Goal: Information Seeking & Learning: Understand process/instructions

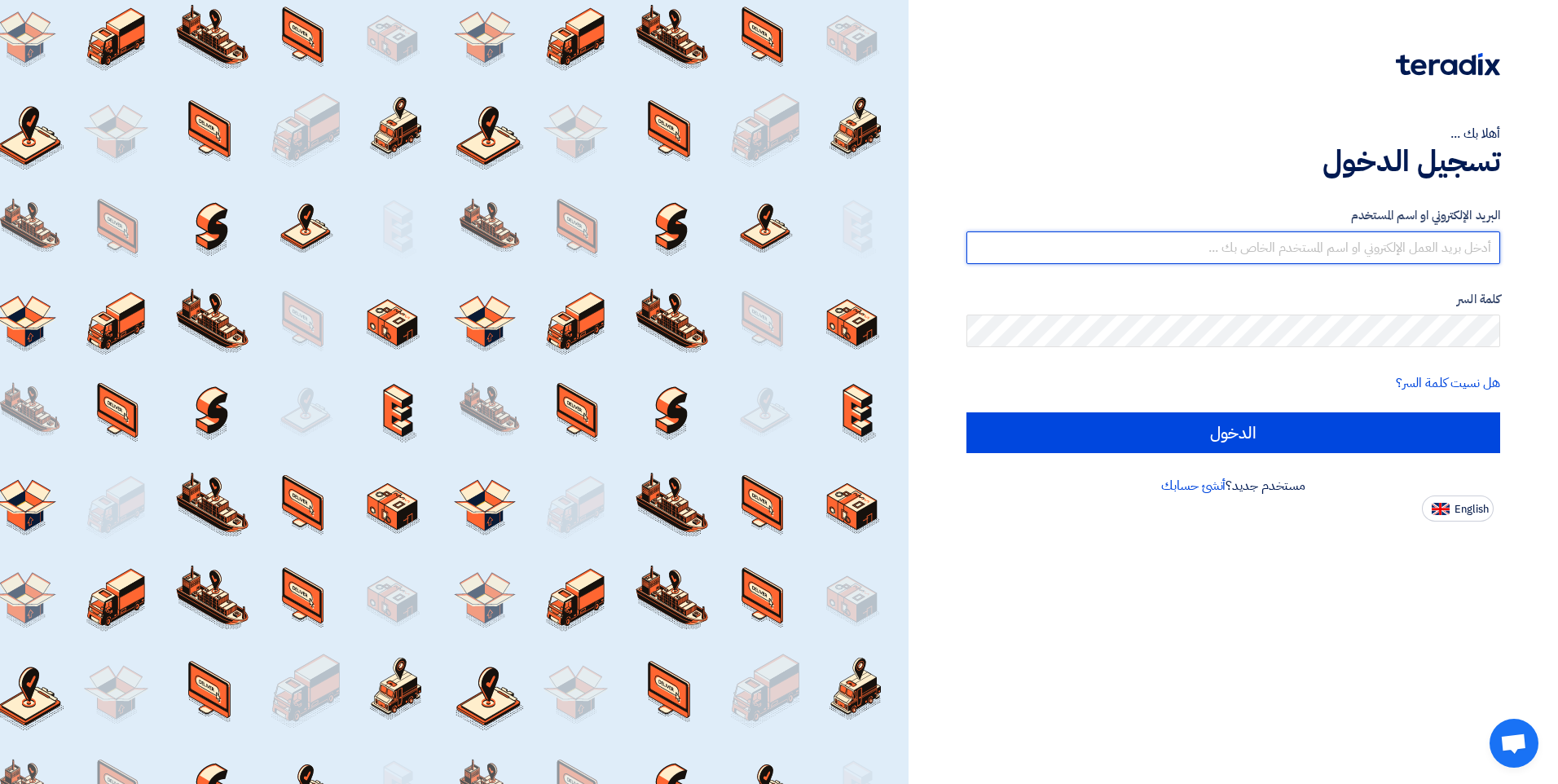
click at [1374, 258] on input "text" at bounding box center [1233, 247] width 534 height 33
type input "[EMAIL_ADDRESS][DOMAIN_NAME]"
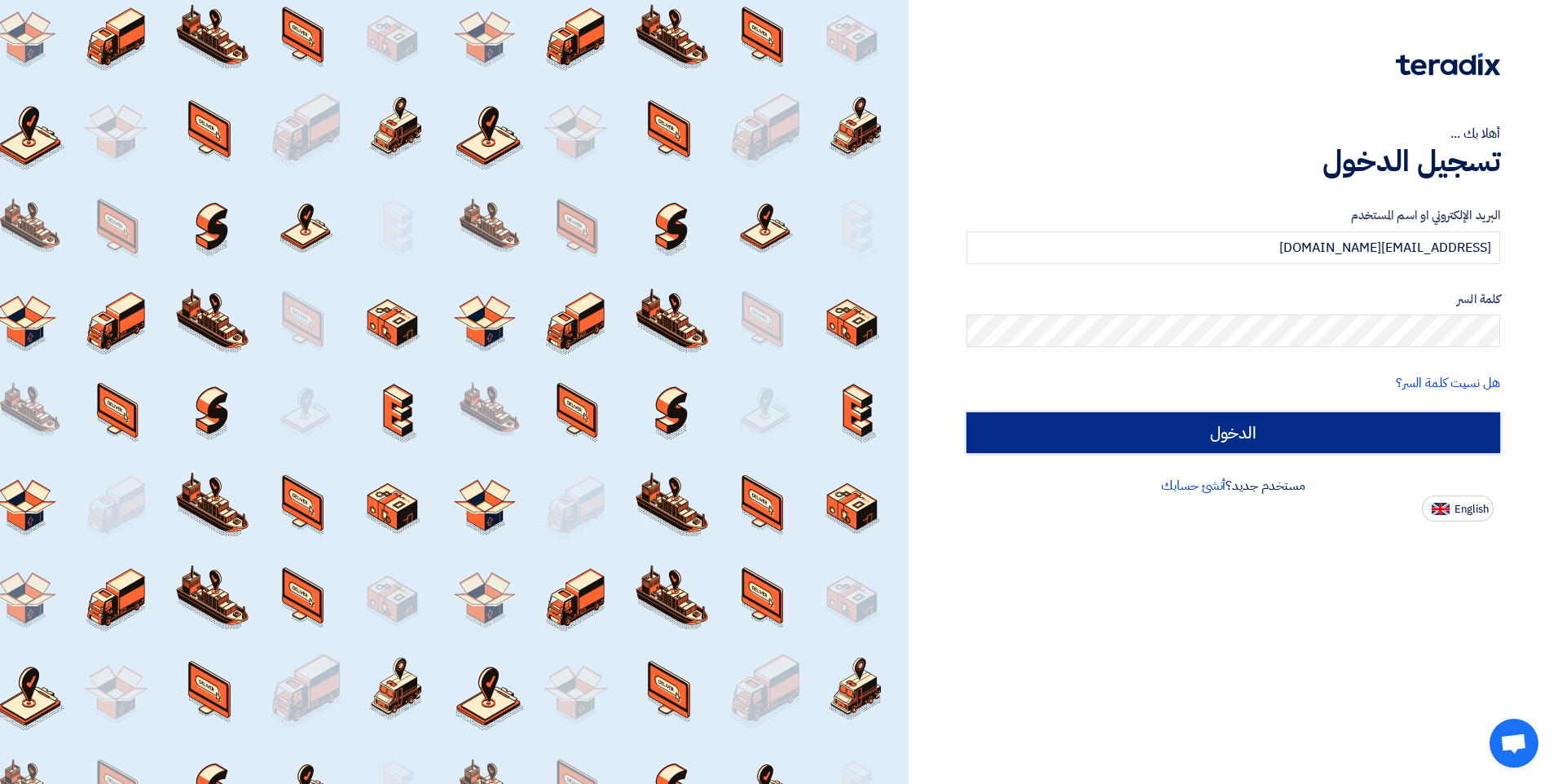
click at [1181, 444] on input "الدخول" at bounding box center [1233, 433] width 534 height 41
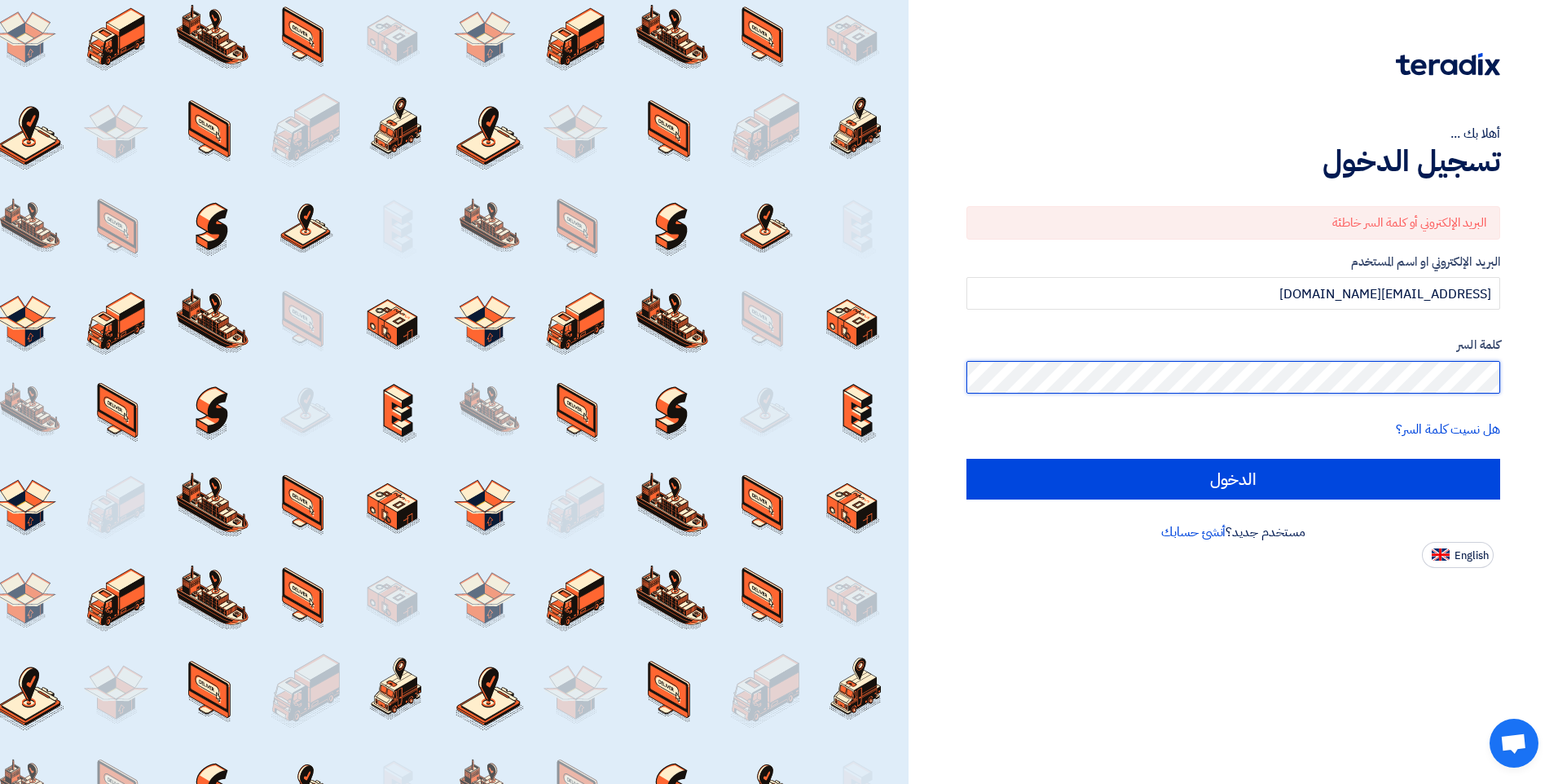
click at [967, 459] on input "الدخول" at bounding box center [1233, 479] width 534 height 41
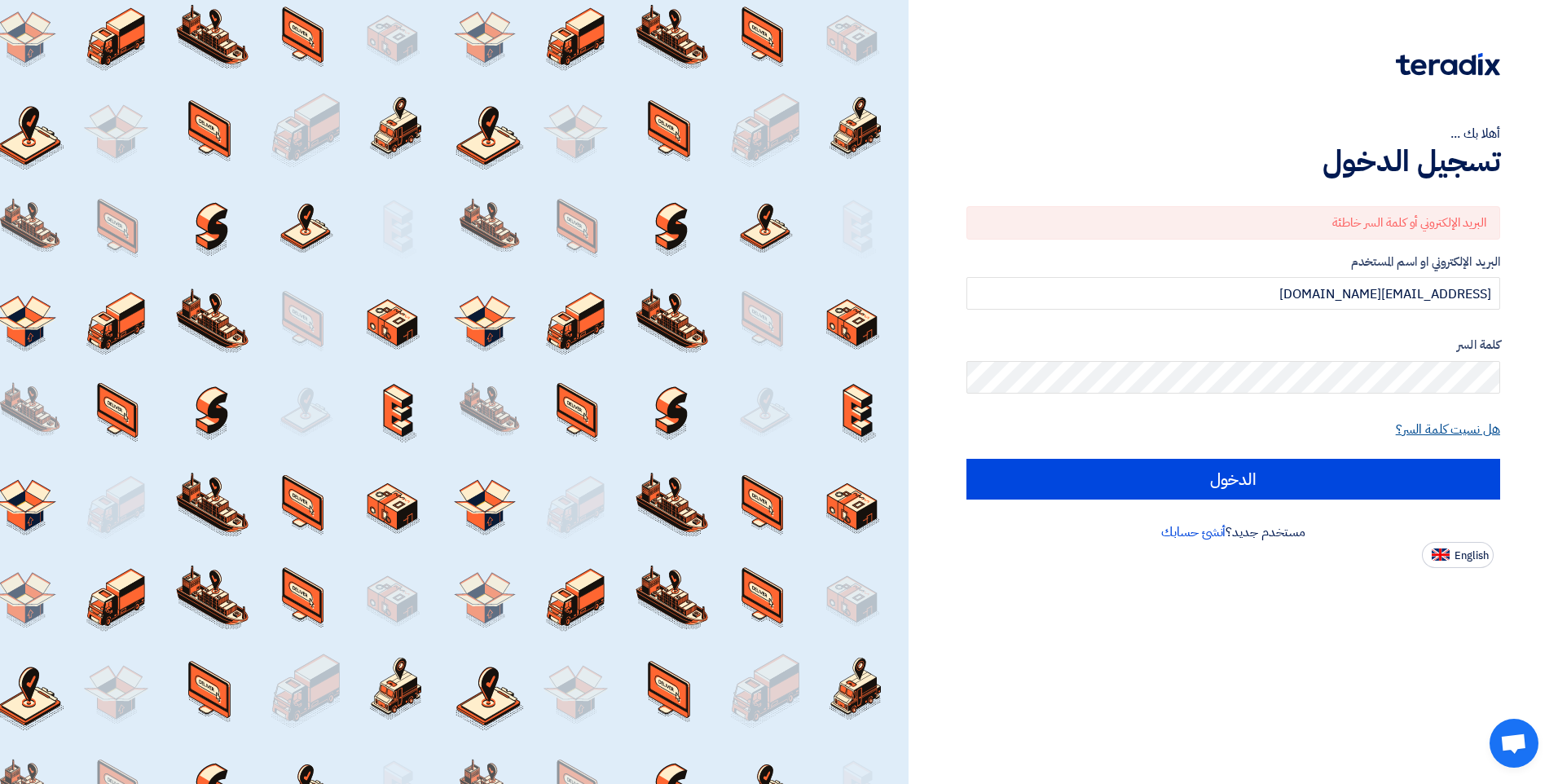
click at [1447, 421] on link "هل نسيت كلمة السر؟" at bounding box center [1448, 429] width 104 height 20
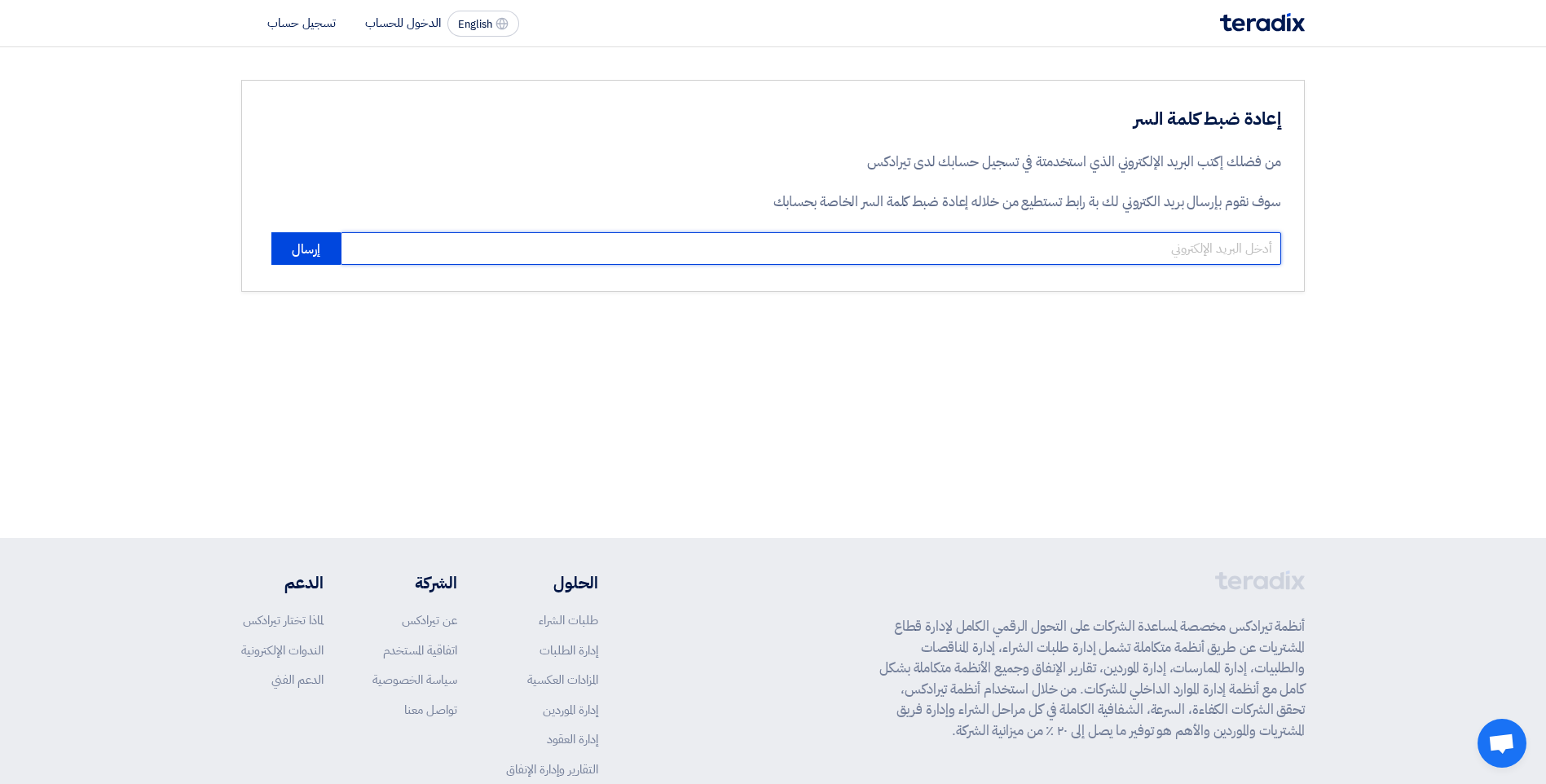
click at [1106, 250] on input "email" at bounding box center [812, 248] width 941 height 33
click at [940, 249] on input "sandrarefat@yahoo.com" at bounding box center [812, 248] width 941 height 33
click at [1119, 246] on input "b" at bounding box center [812, 248] width 941 height 33
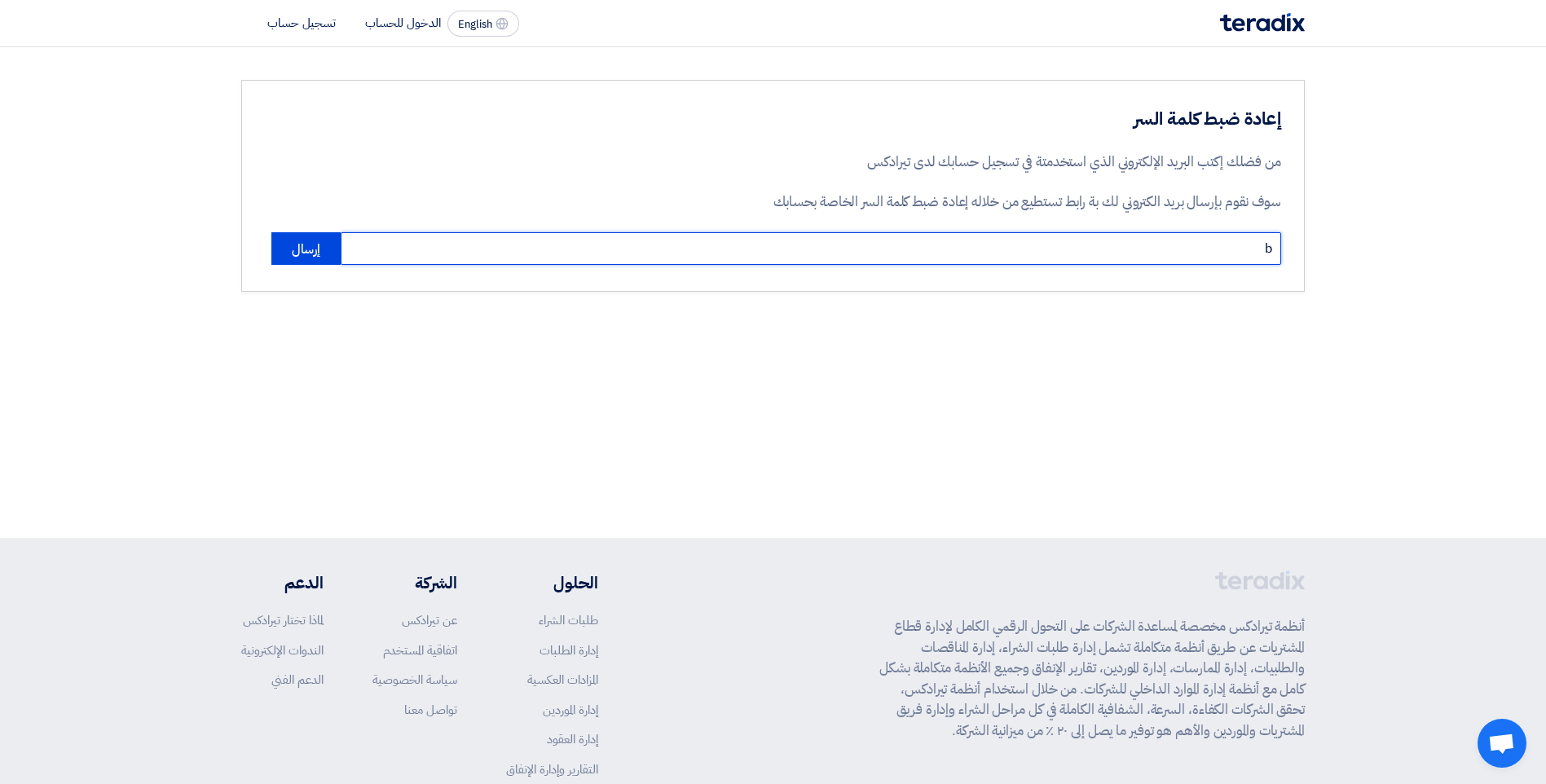
click at [1119, 246] on input "b" at bounding box center [812, 248] width 941 height 33
paste input "d@cpas-egypt.com"
type input "[EMAIL_ADDRESS][DOMAIN_NAME]"
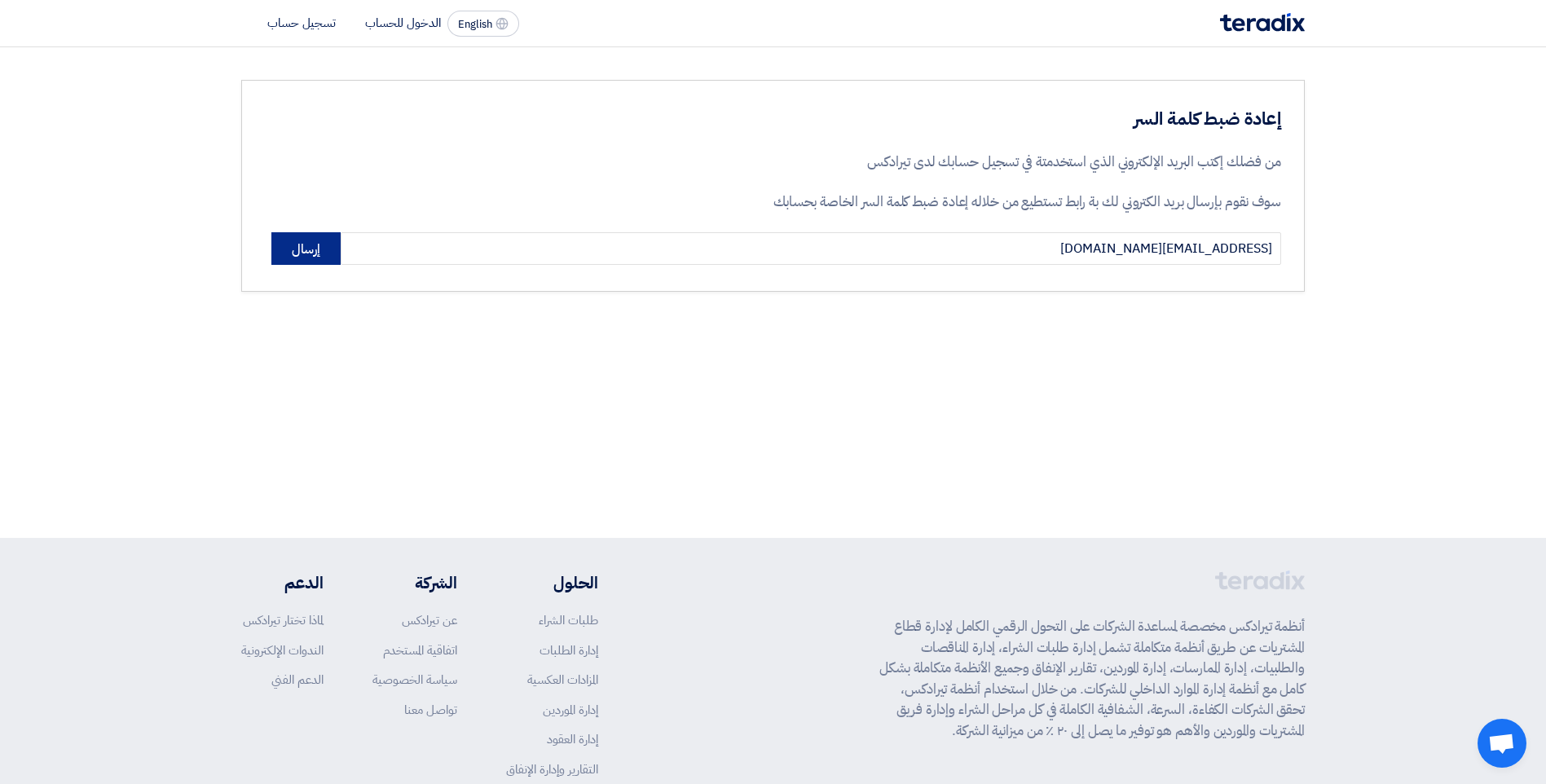
click at [295, 253] on button "إرسال" at bounding box center [305, 248] width 69 height 33
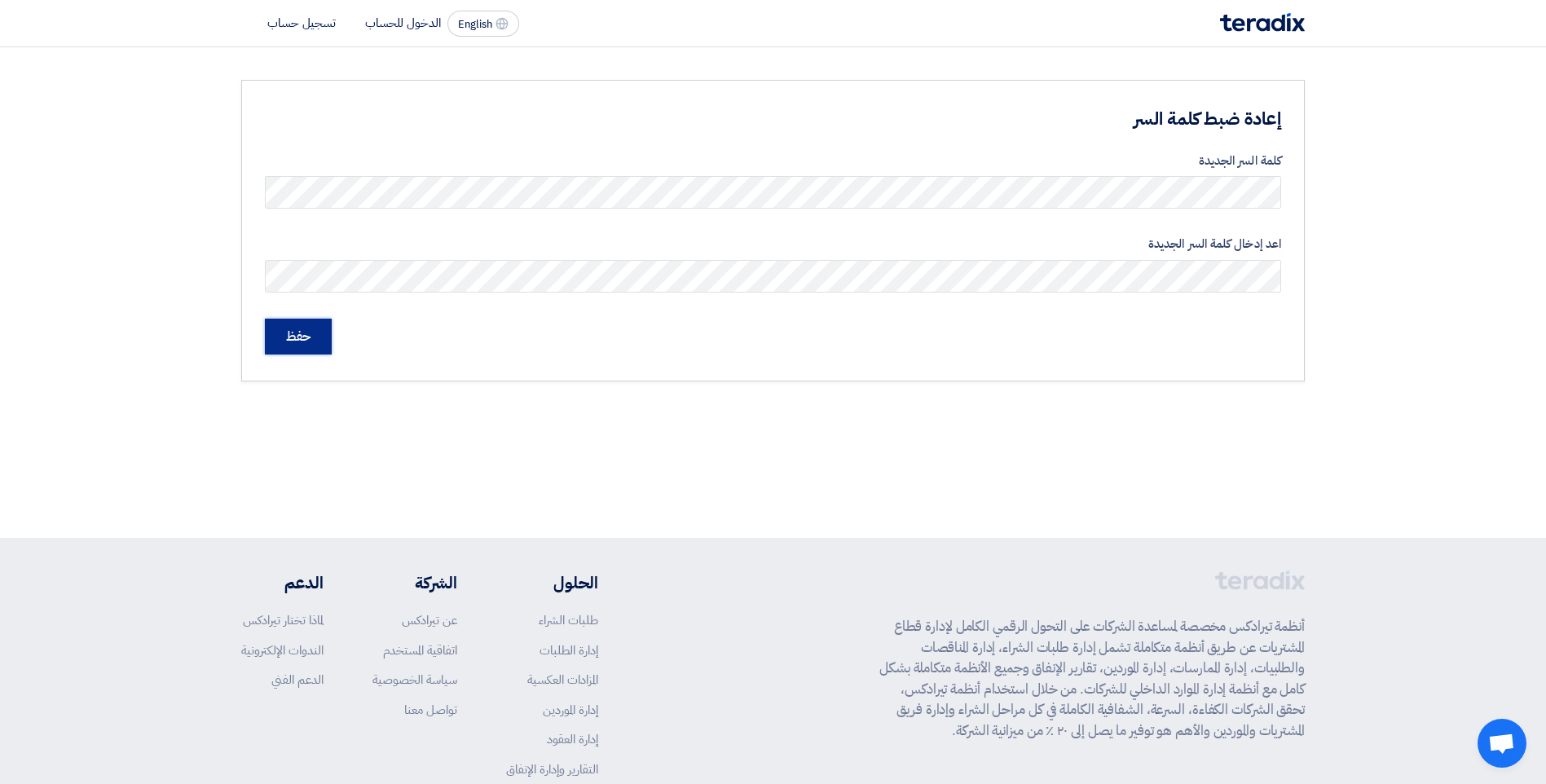
click at [296, 328] on input "حفظ" at bounding box center [298, 336] width 67 height 36
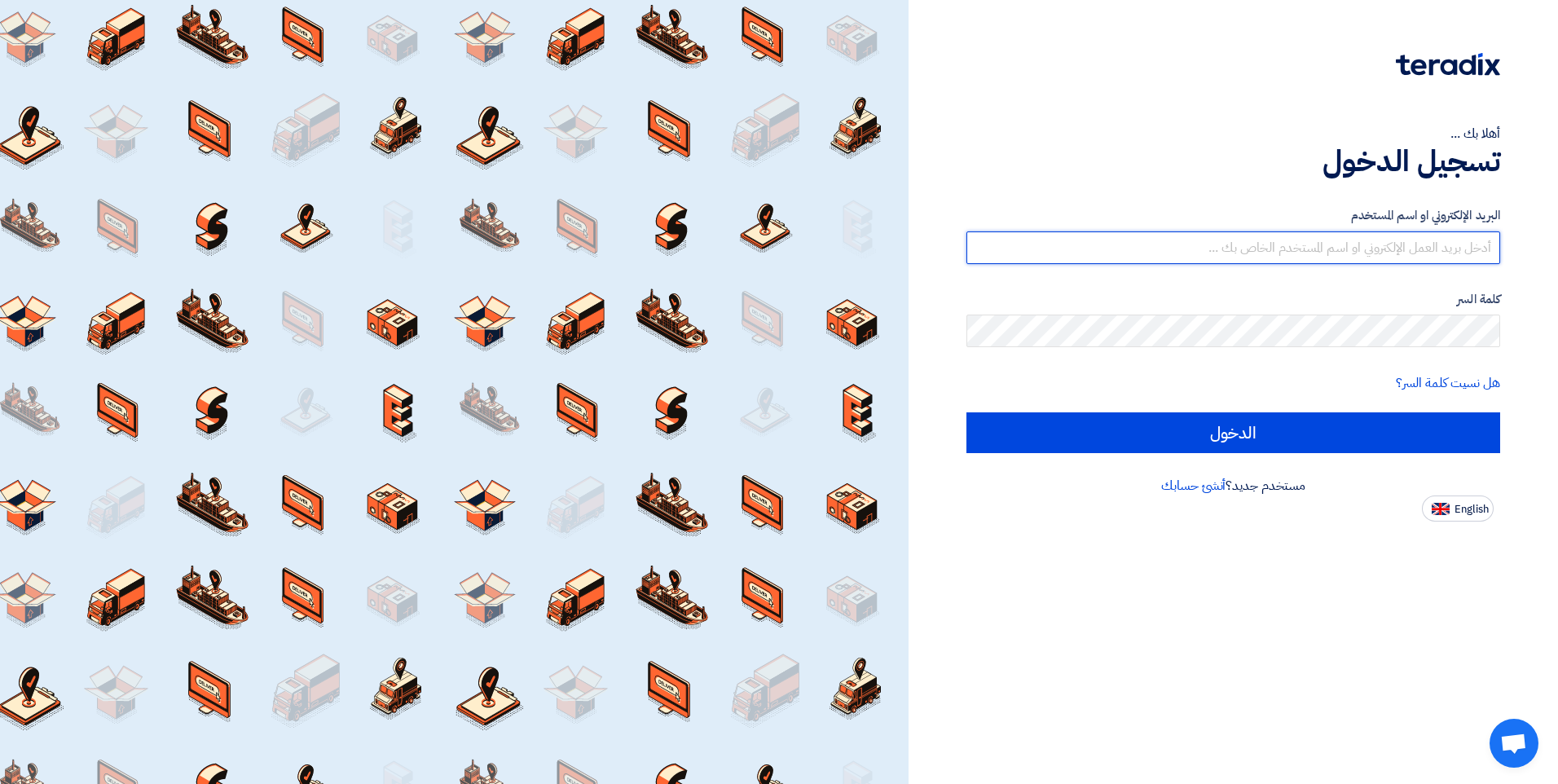
click at [1385, 248] on input "text" at bounding box center [1233, 247] width 534 height 33
type input "[EMAIL_ADDRESS][DOMAIN_NAME]"
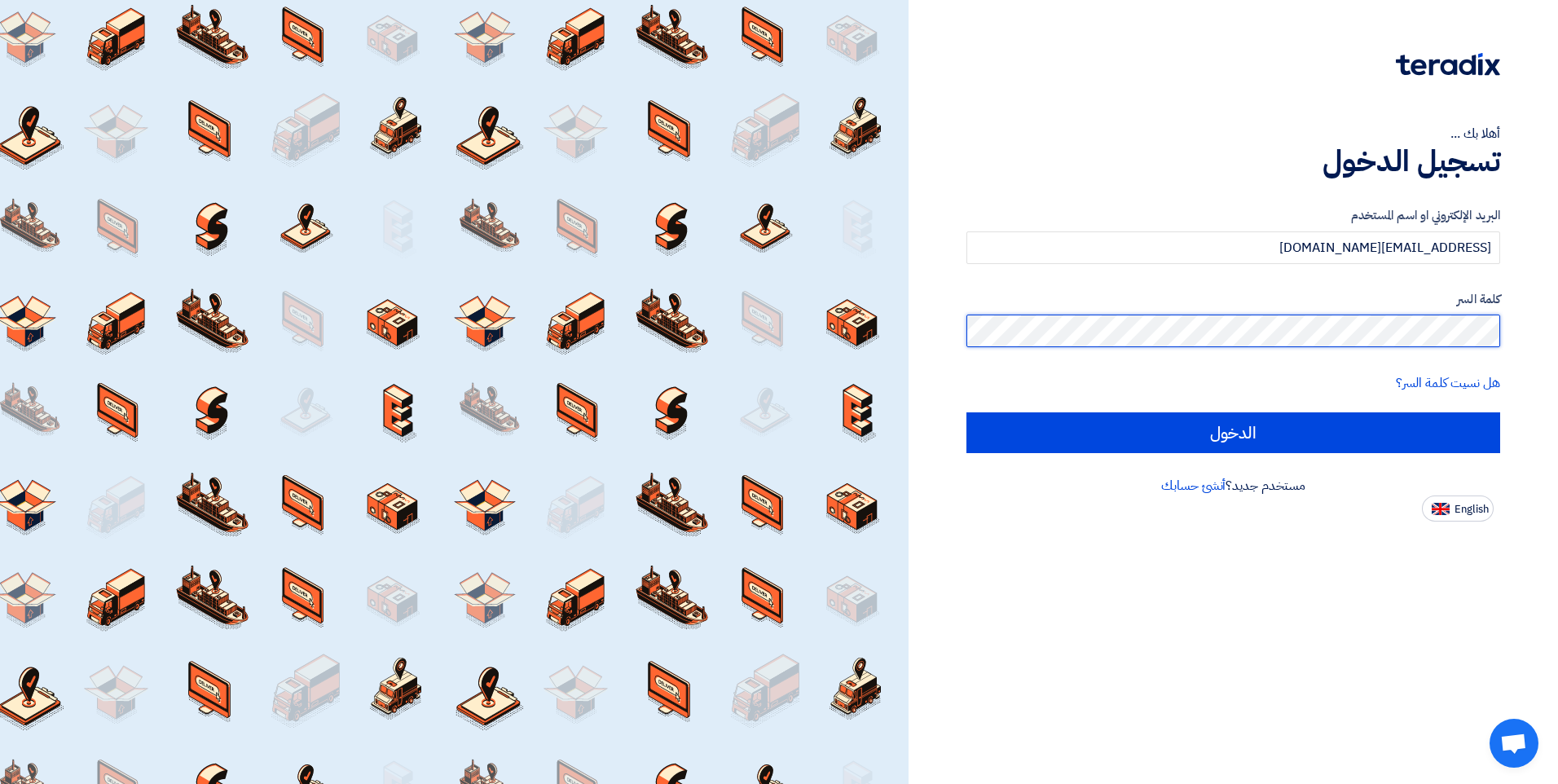
click at [967, 413] on input "الدخول" at bounding box center [1233, 433] width 534 height 41
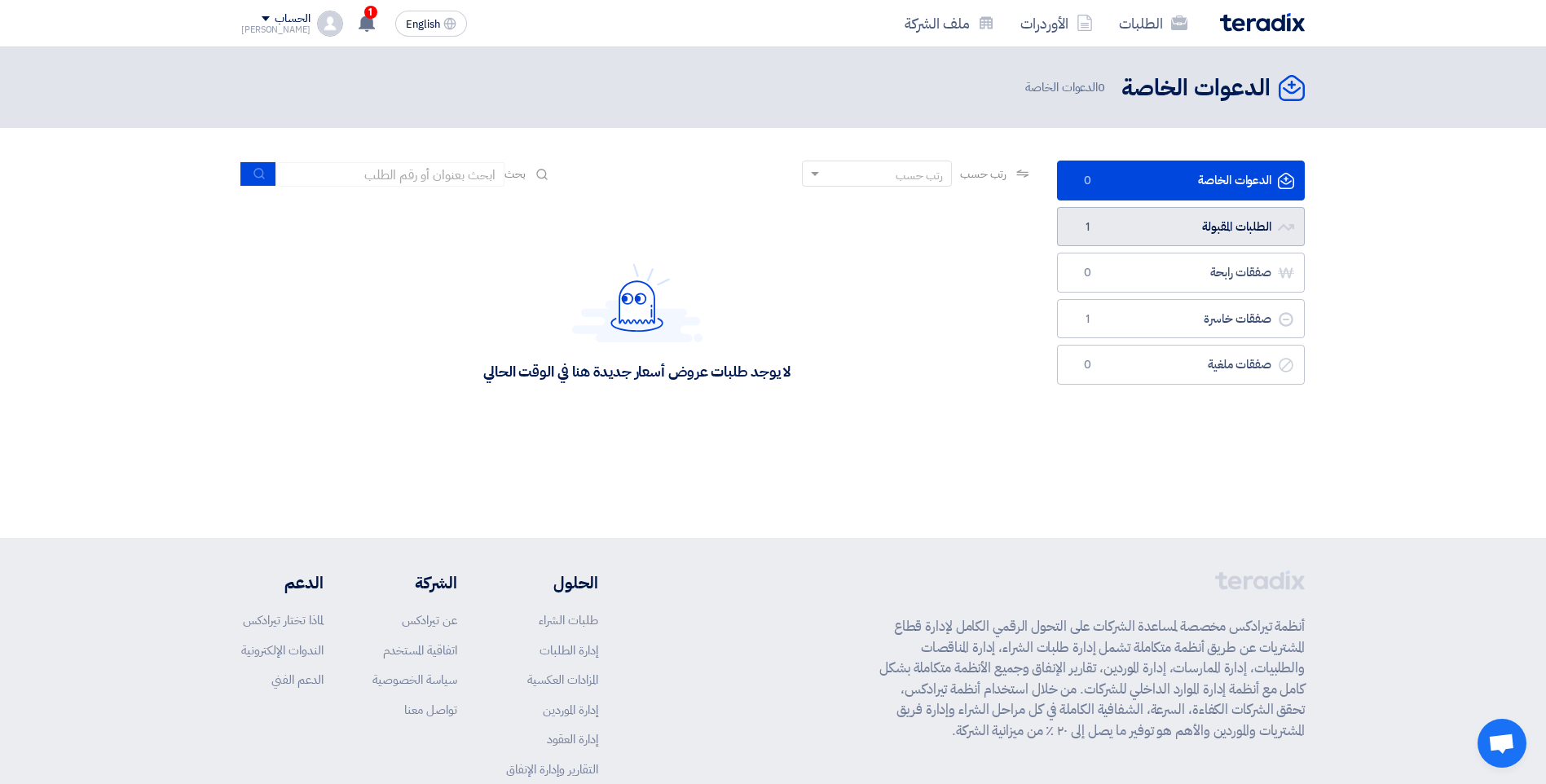
click at [1147, 234] on link "الطلبات المقبولة الطلبات المقبولة 1" at bounding box center [1181, 227] width 248 height 40
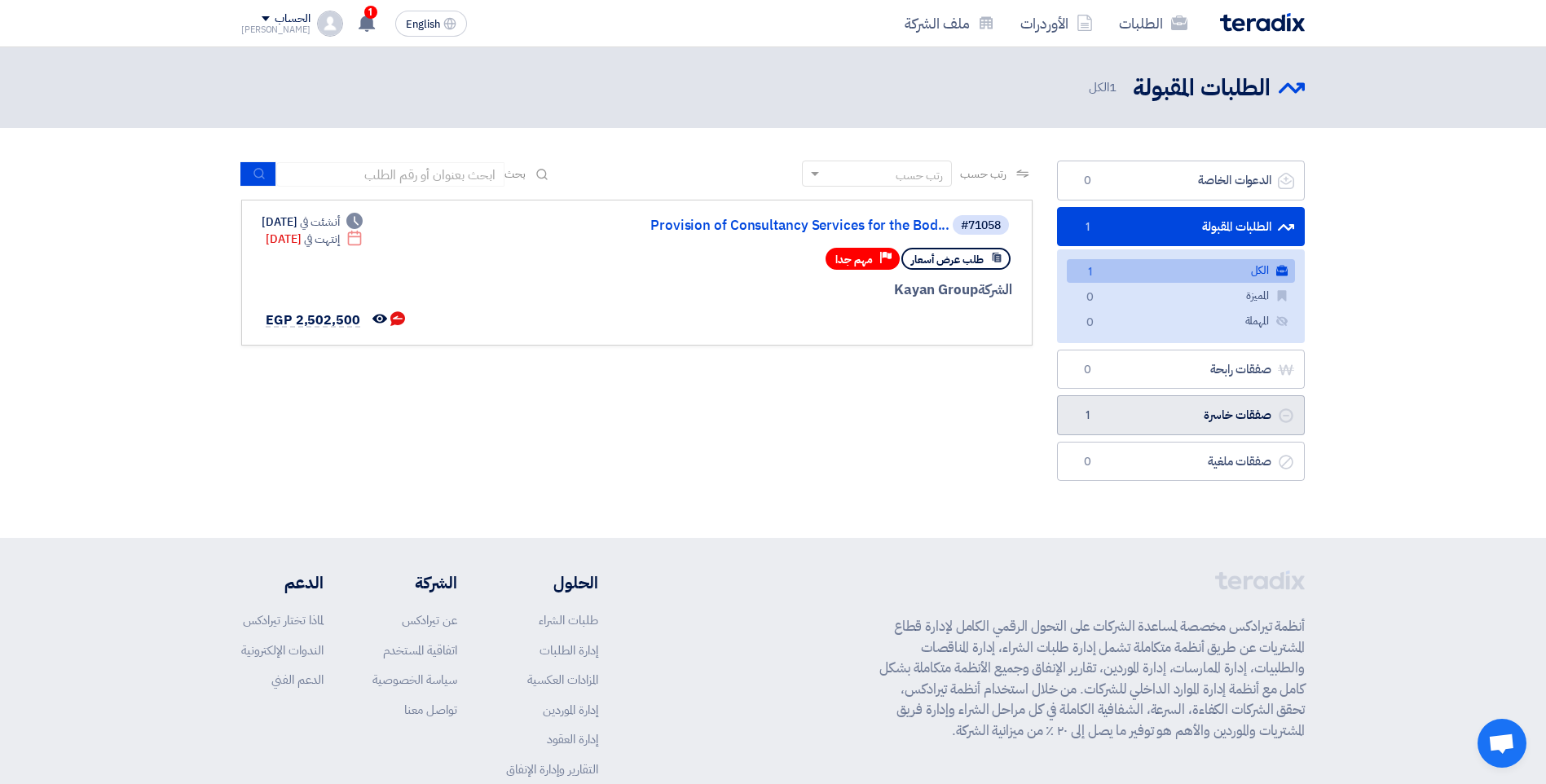
click at [1190, 403] on link "صفقات خاسرة صفقات خاسرة 1" at bounding box center [1181, 415] width 248 height 40
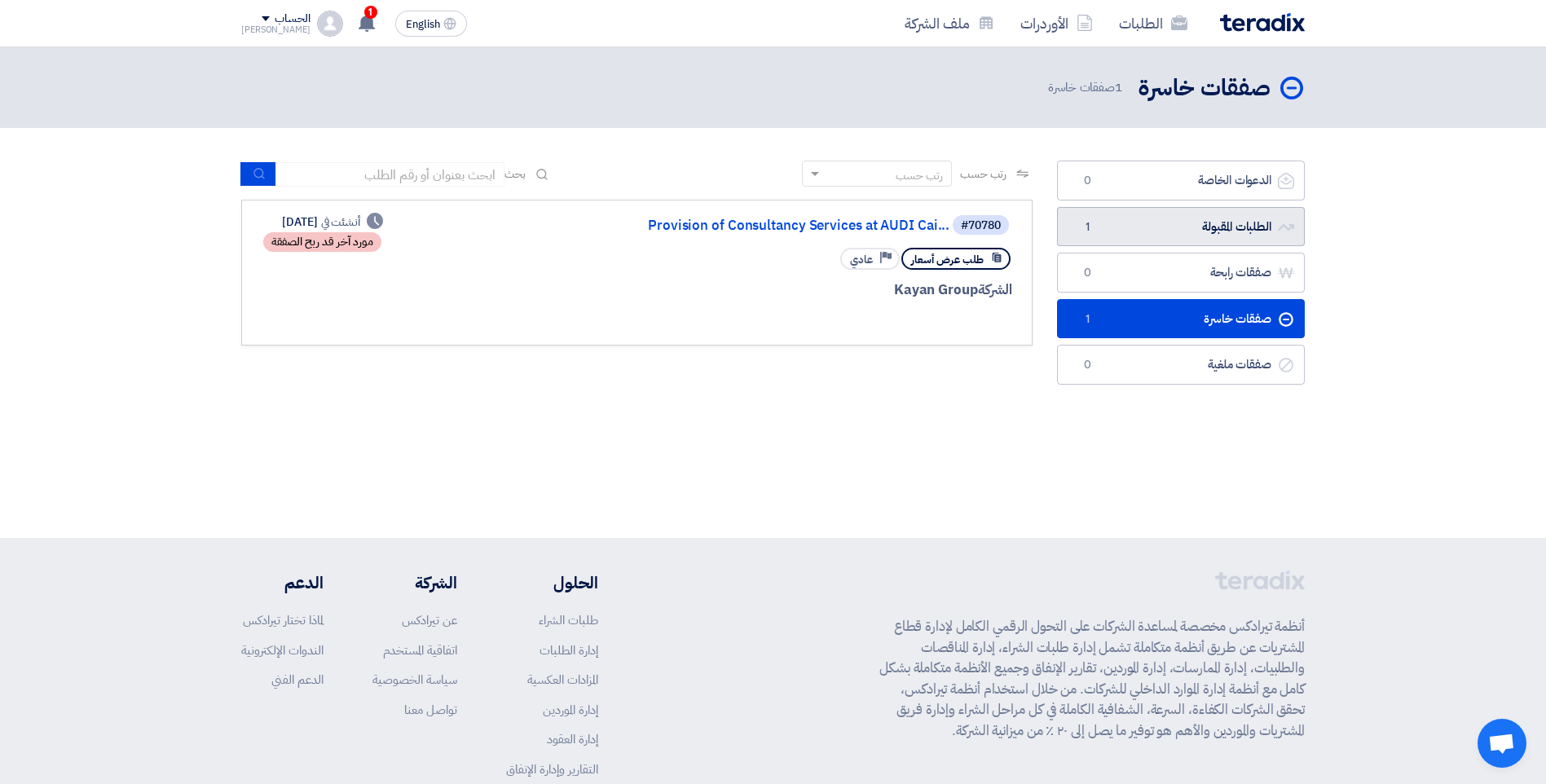
click at [1130, 224] on link "الطلبات المقبولة الطلبات المقبولة 1" at bounding box center [1181, 227] width 248 height 40
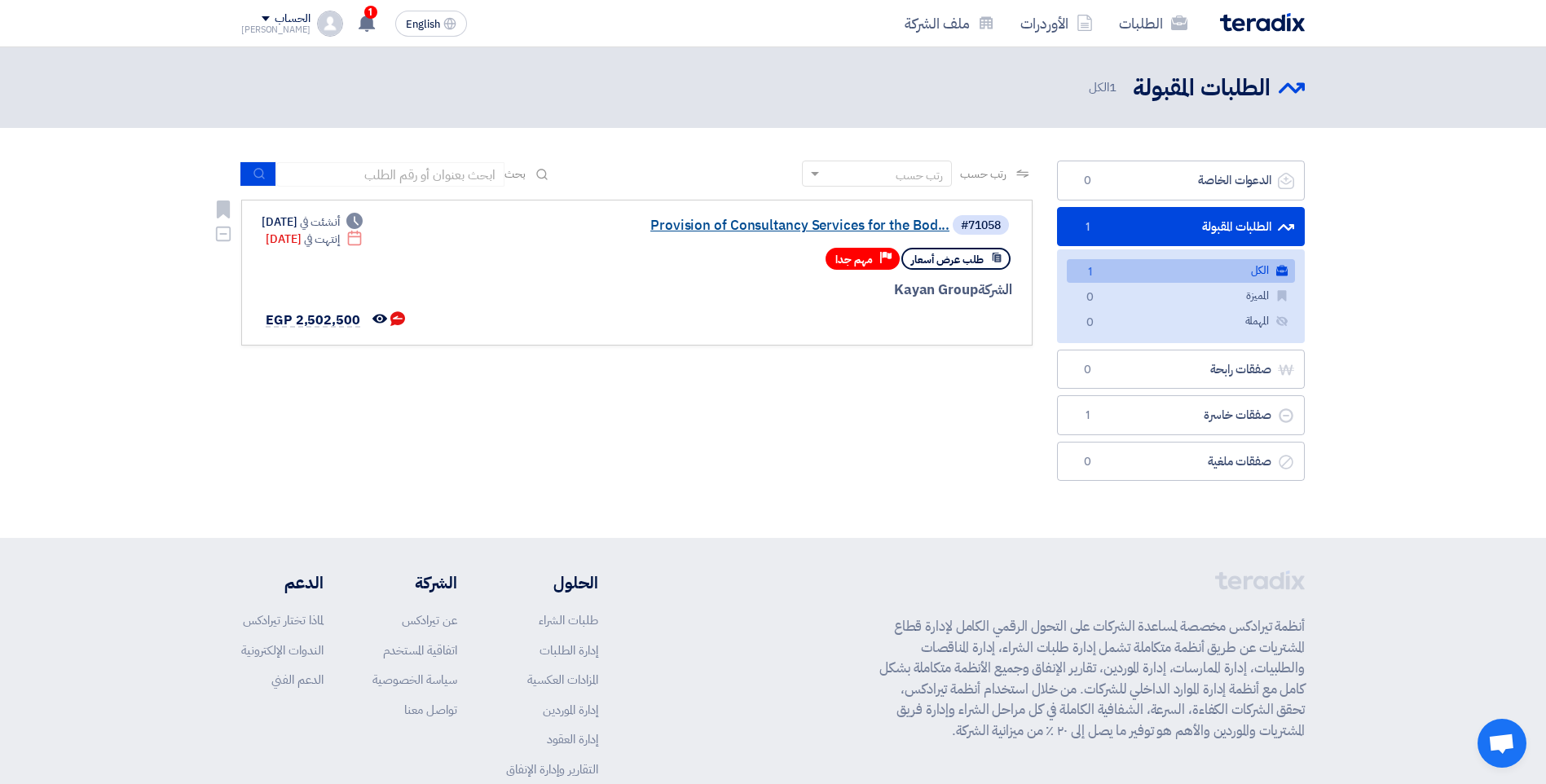
click at [843, 230] on link "Provision of Consultancy Services for the Bod..." at bounding box center [786, 226] width 326 height 15
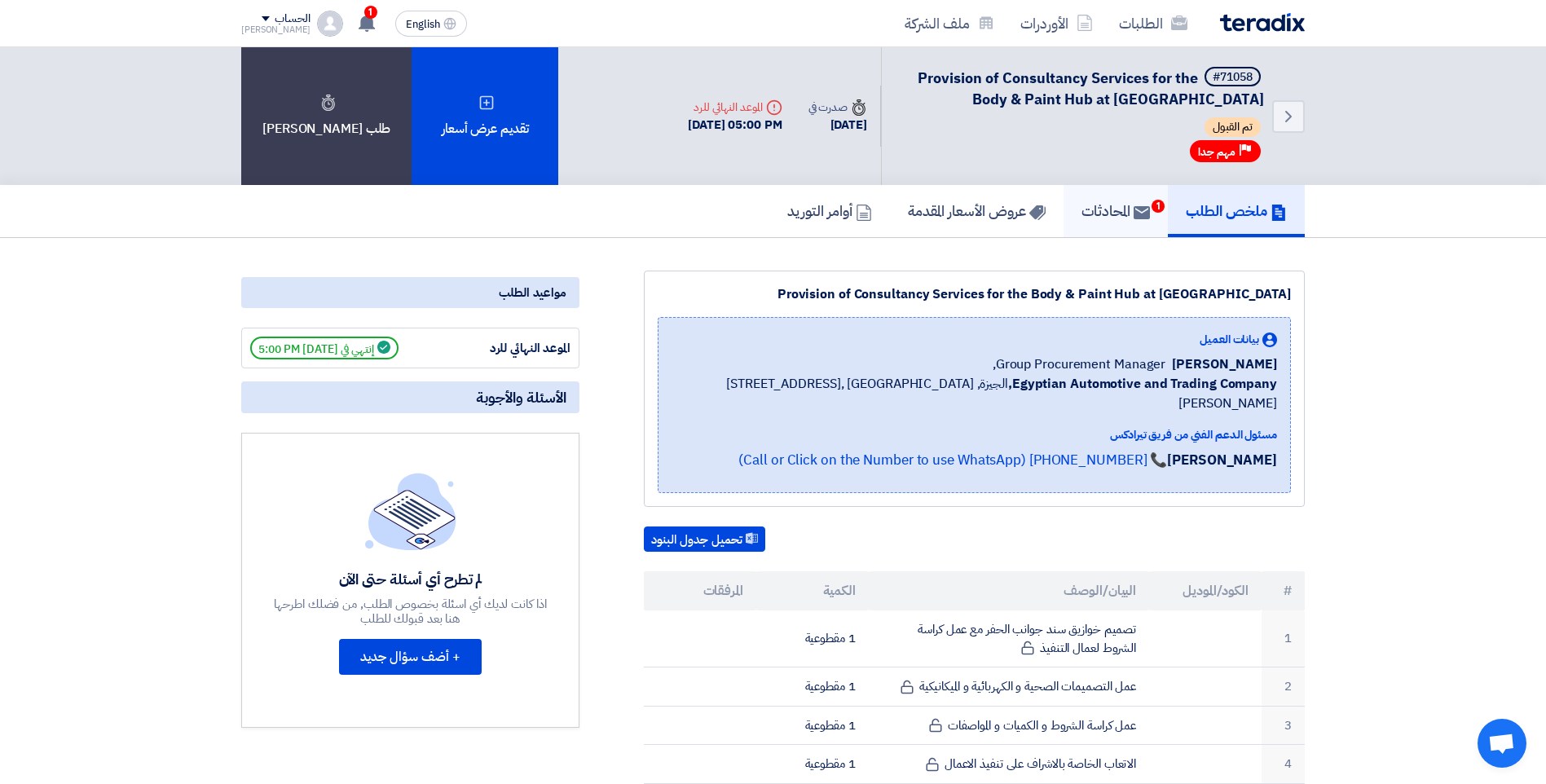
click at [1104, 216] on h5 "المحادثات 1" at bounding box center [1116, 211] width 68 height 19
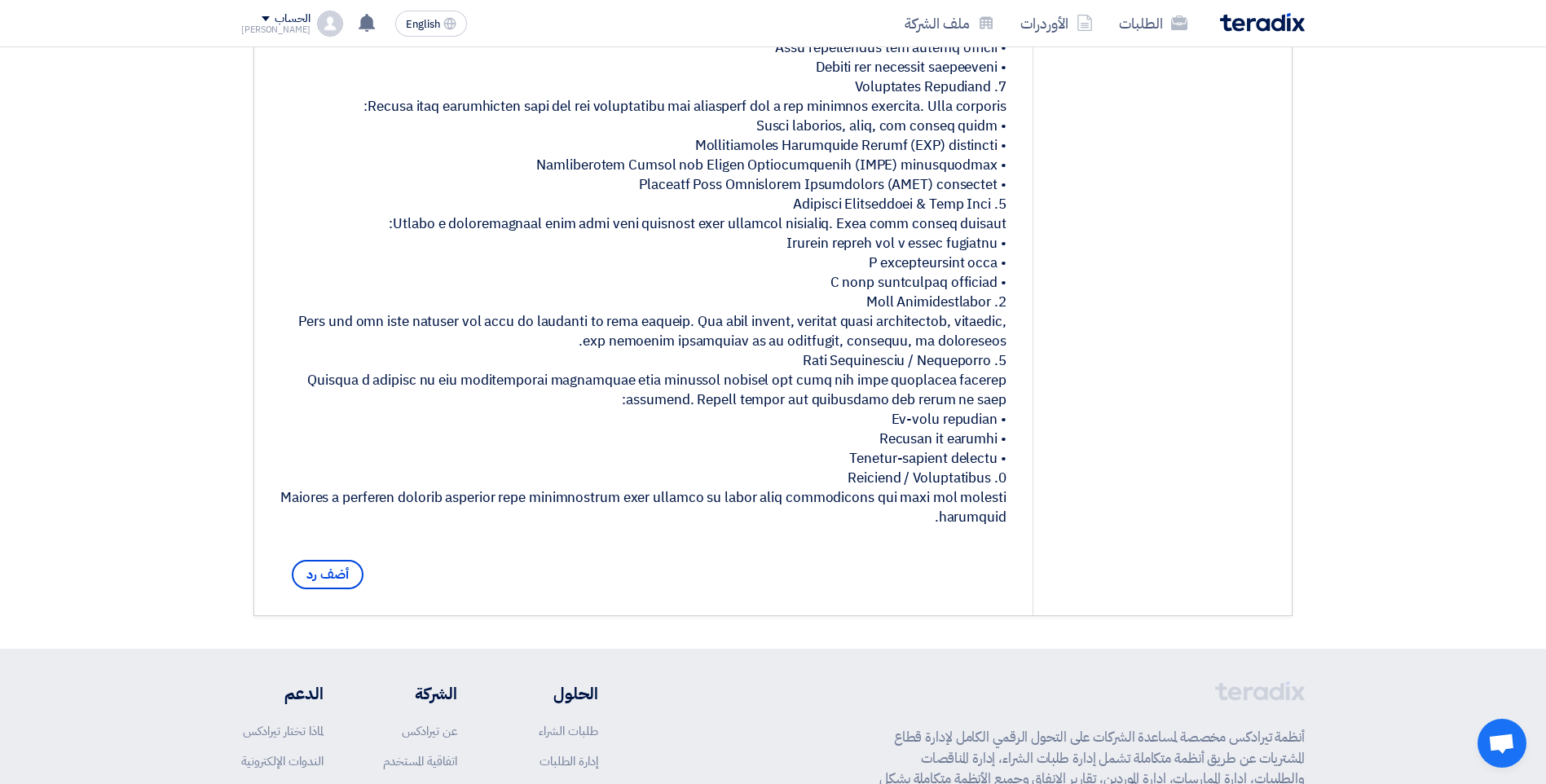
scroll to position [245, 0]
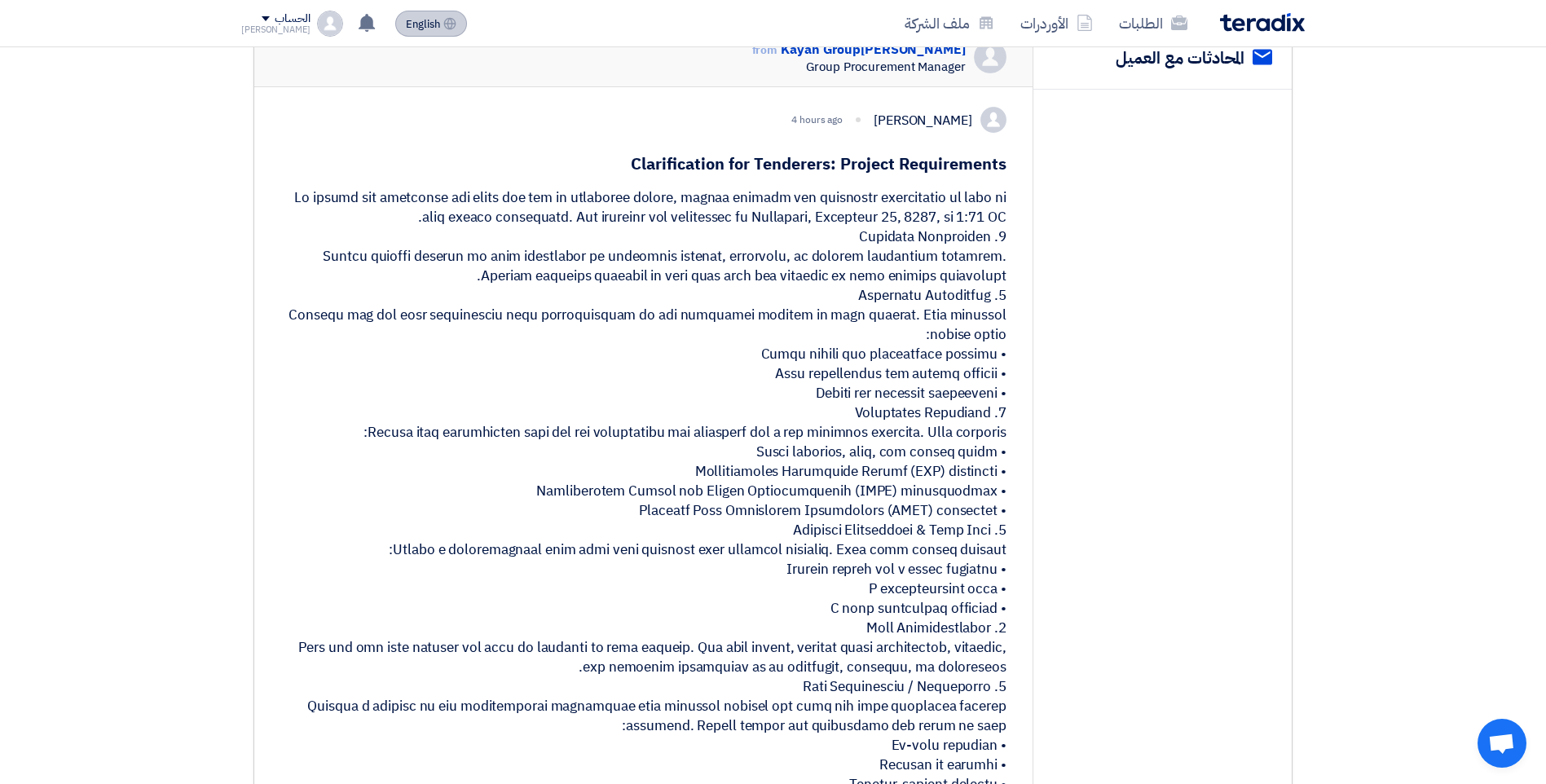
click at [443, 22] on icon at bounding box center [450, 24] width 13 height 13
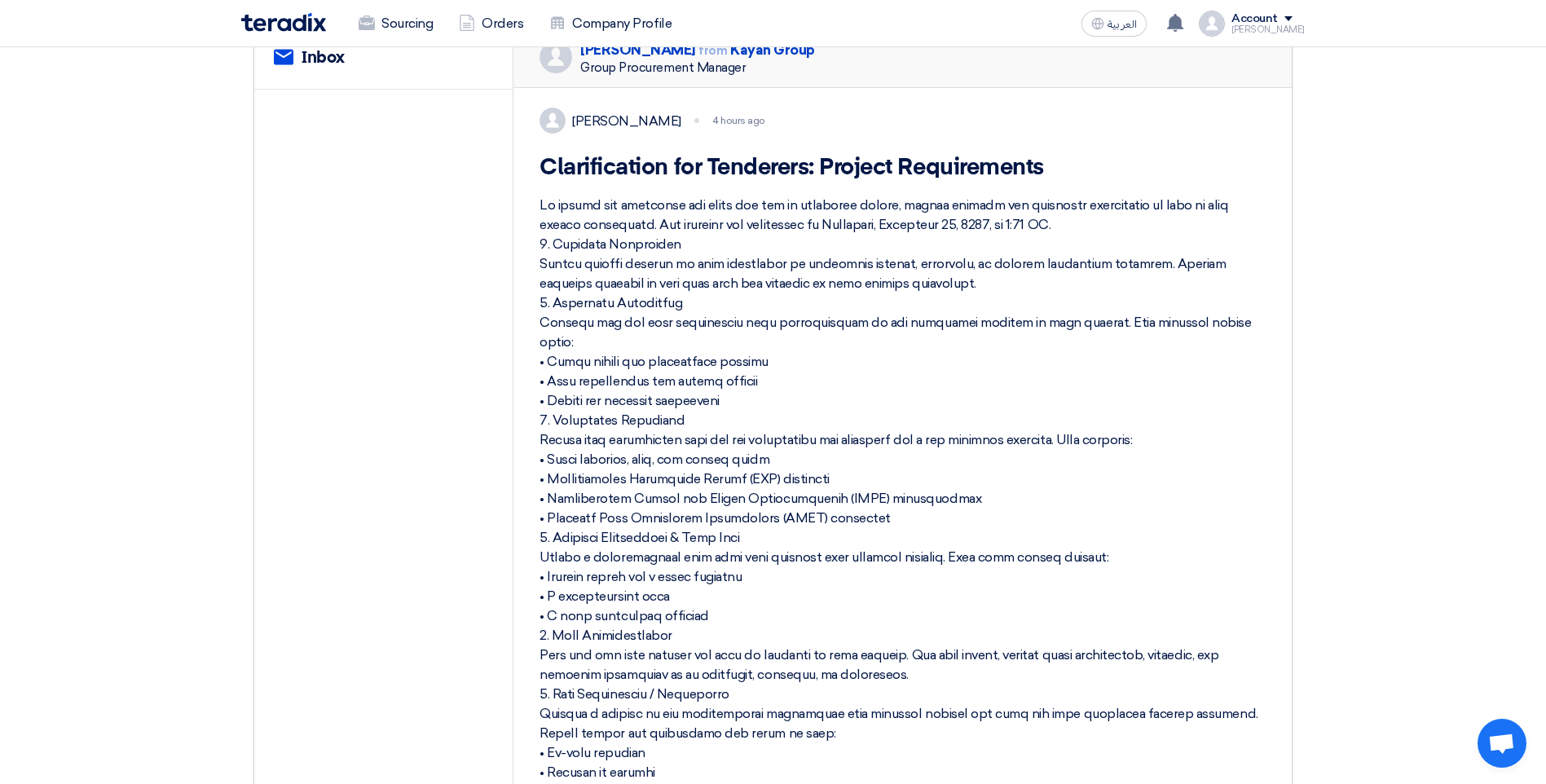
scroll to position [0, 0]
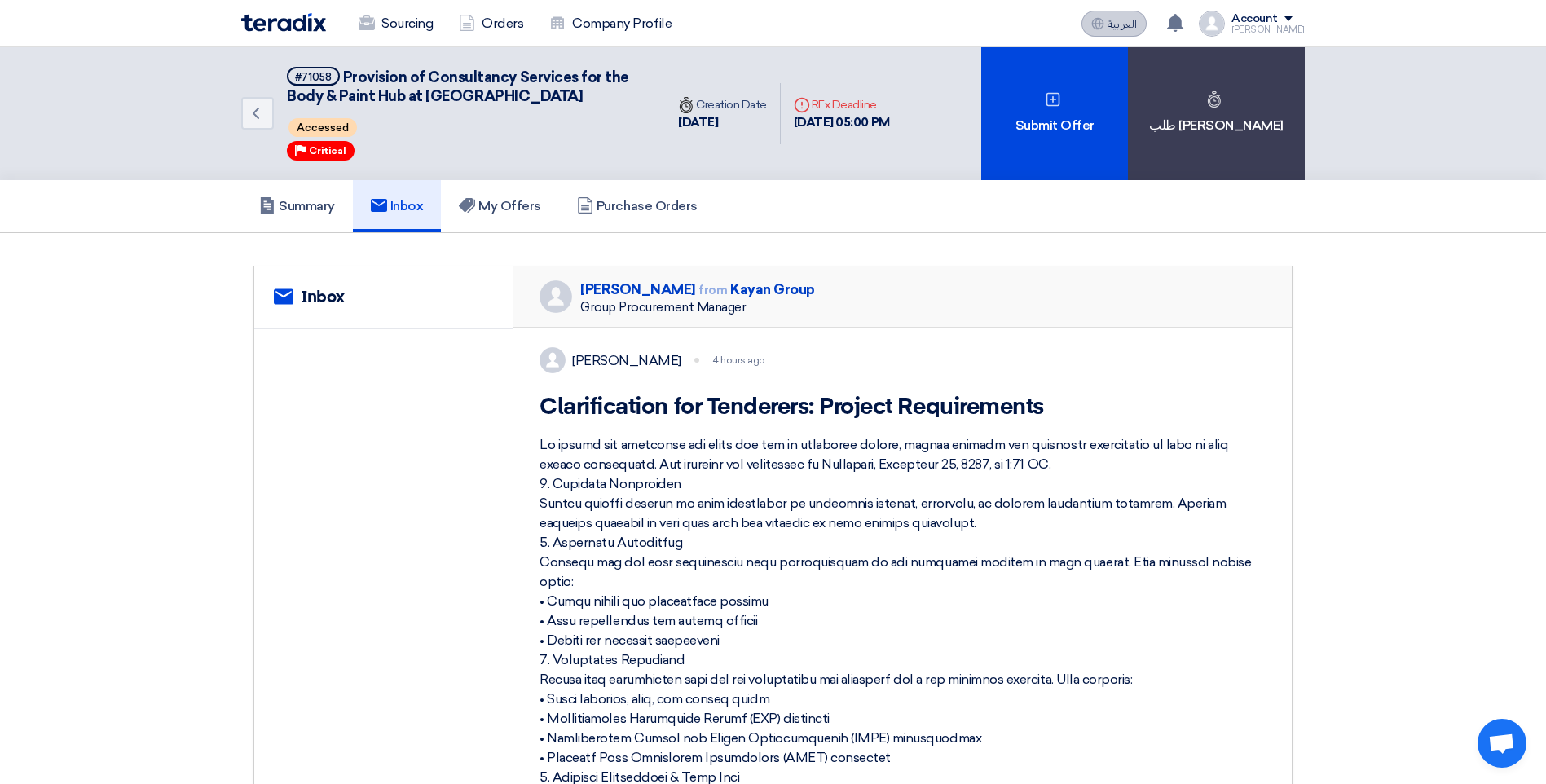
click at [1121, 25] on button "العربية ع" at bounding box center [1114, 24] width 65 height 26
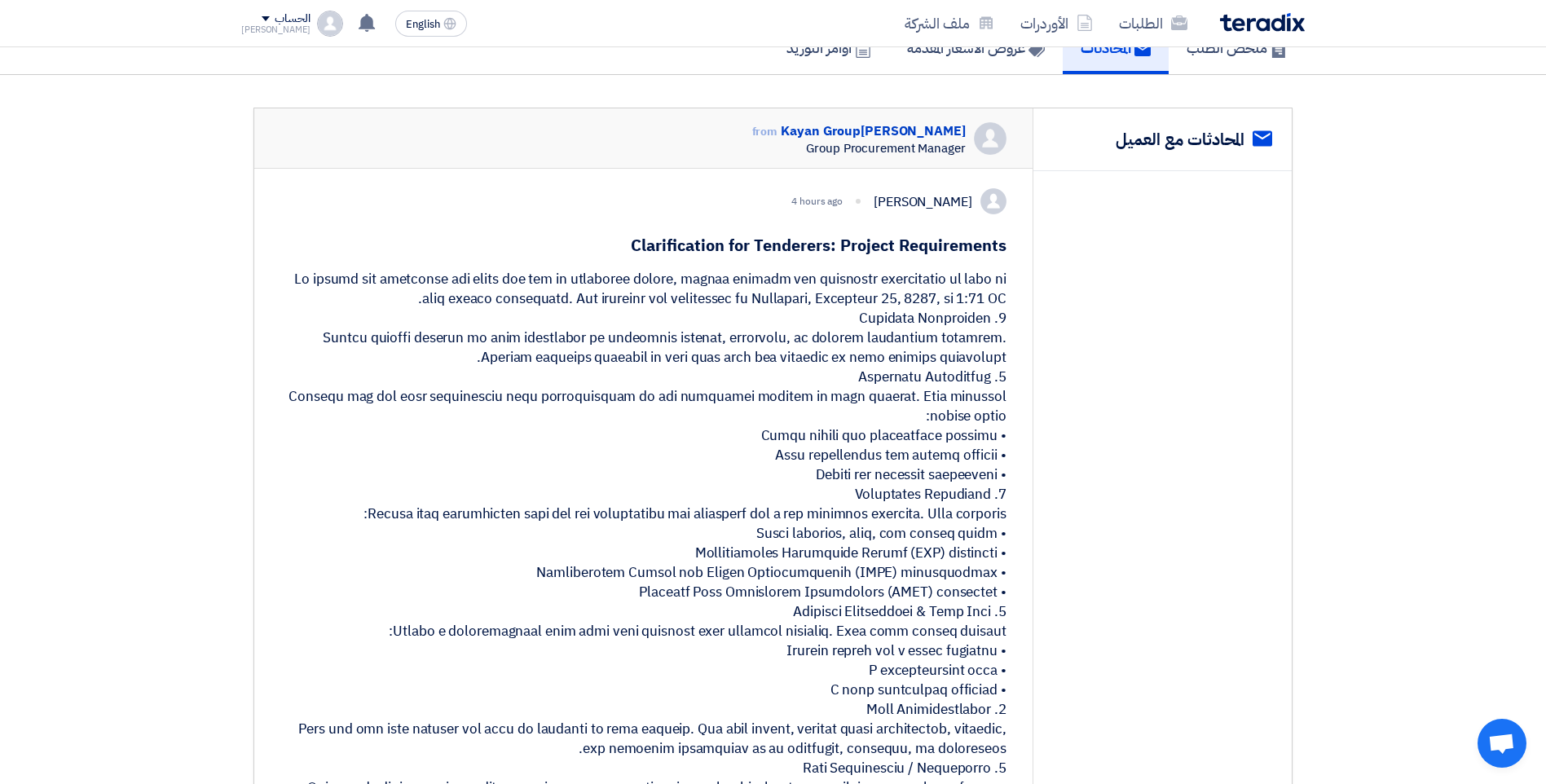
scroll to position [245, 0]
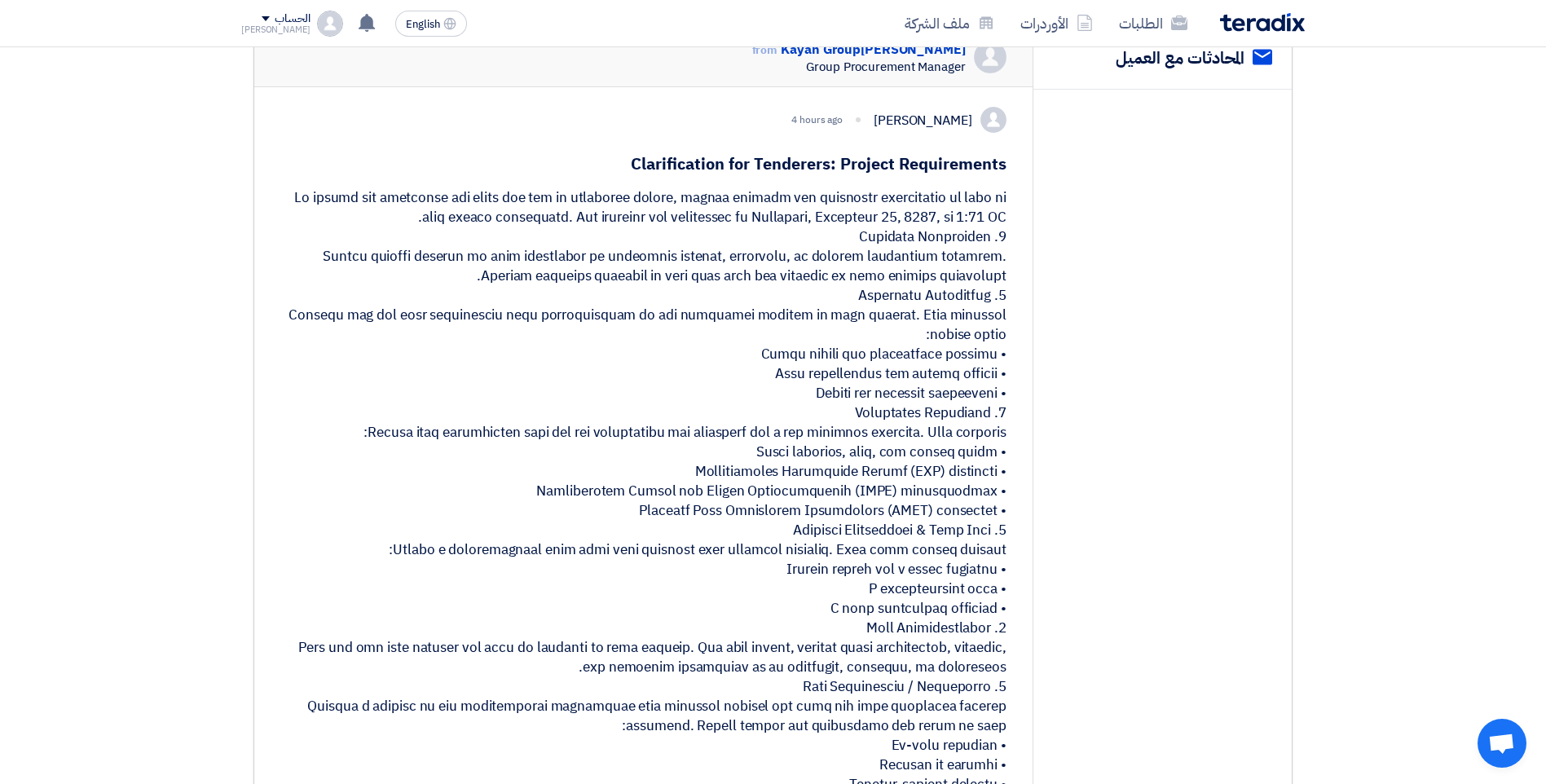
click at [960, 220] on div at bounding box center [644, 520] width 727 height 665
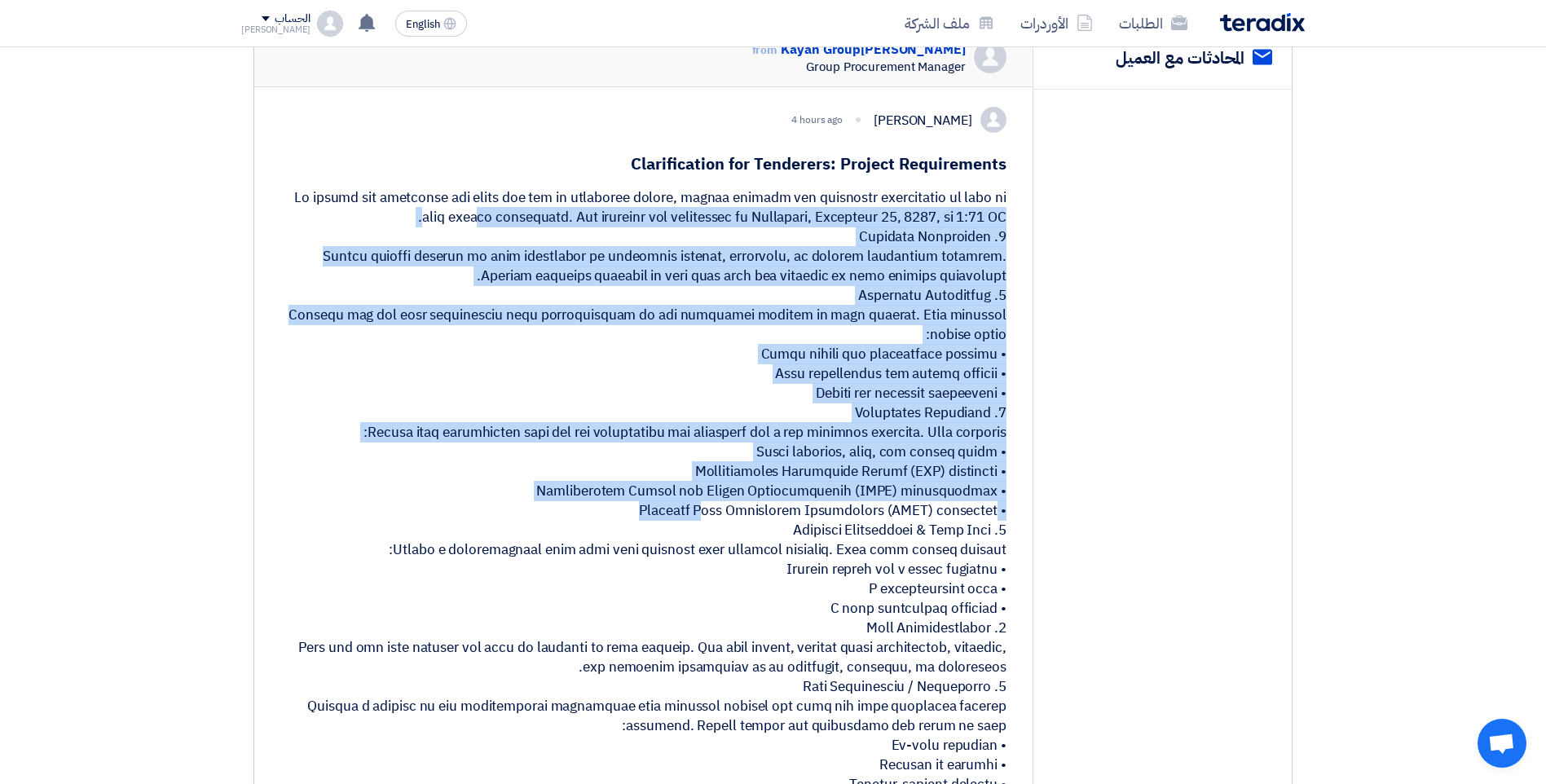
drag, startPoint x: 960, startPoint y: 220, endPoint x: 978, endPoint y: 506, distance: 286.6
click at [978, 506] on div at bounding box center [644, 520] width 727 height 665
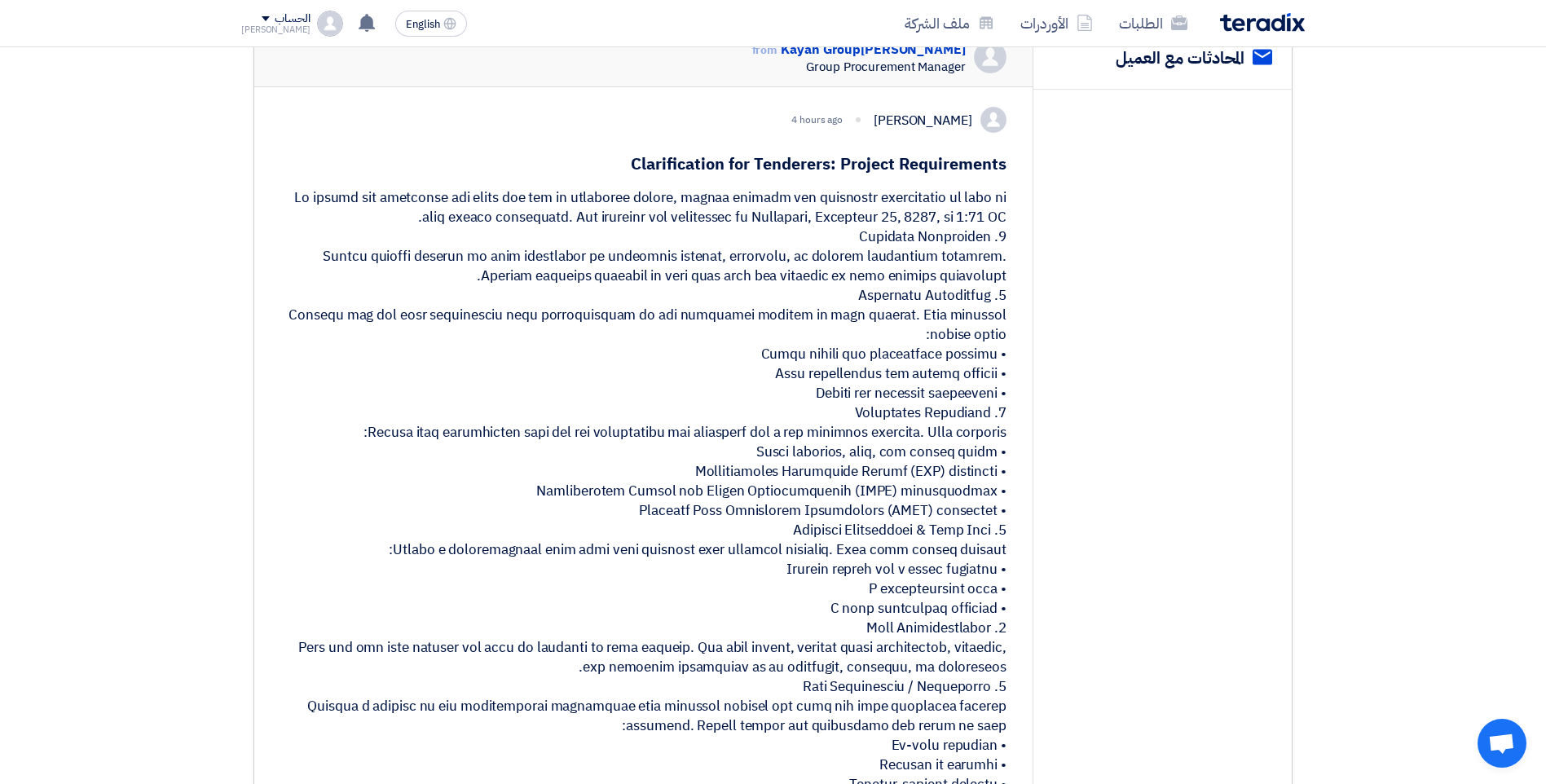
click at [330, 214] on div at bounding box center [644, 520] width 727 height 665
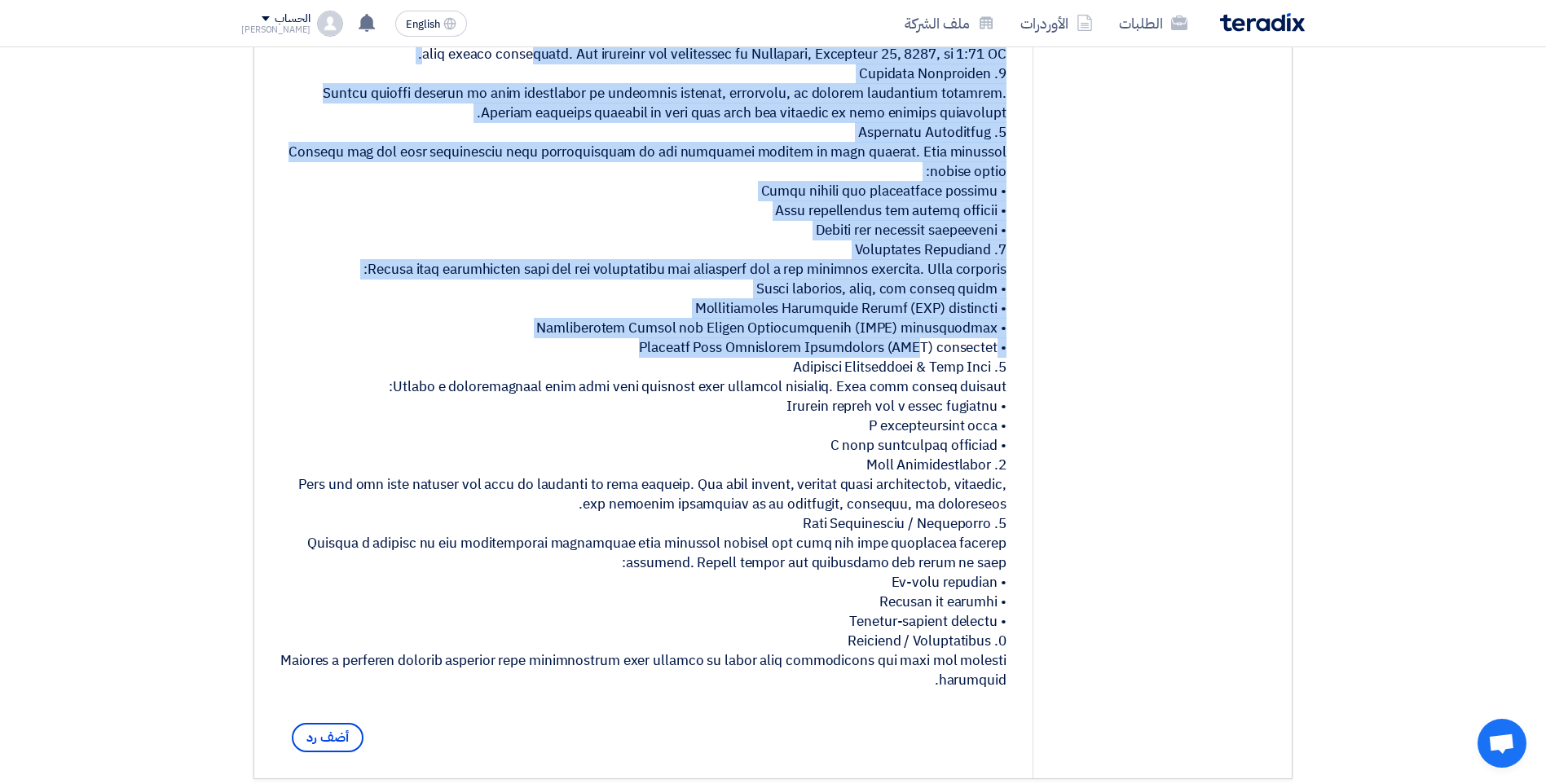
drag, startPoint x: 354, startPoint y: 237, endPoint x: 834, endPoint y: 356, distance: 494.5
click at [834, 356] on div at bounding box center [644, 358] width 727 height 665
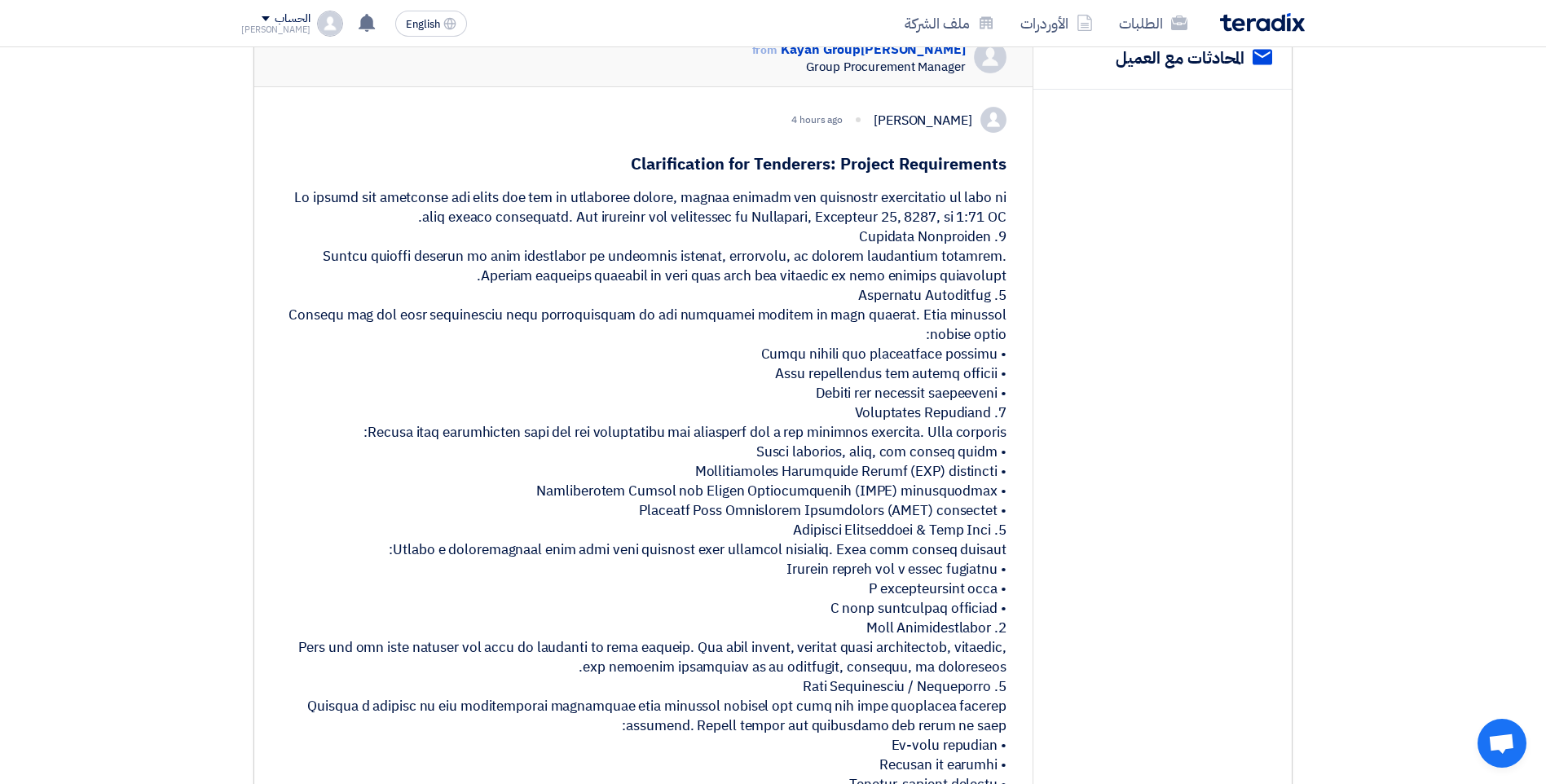
click at [694, 211] on div at bounding box center [644, 520] width 727 height 665
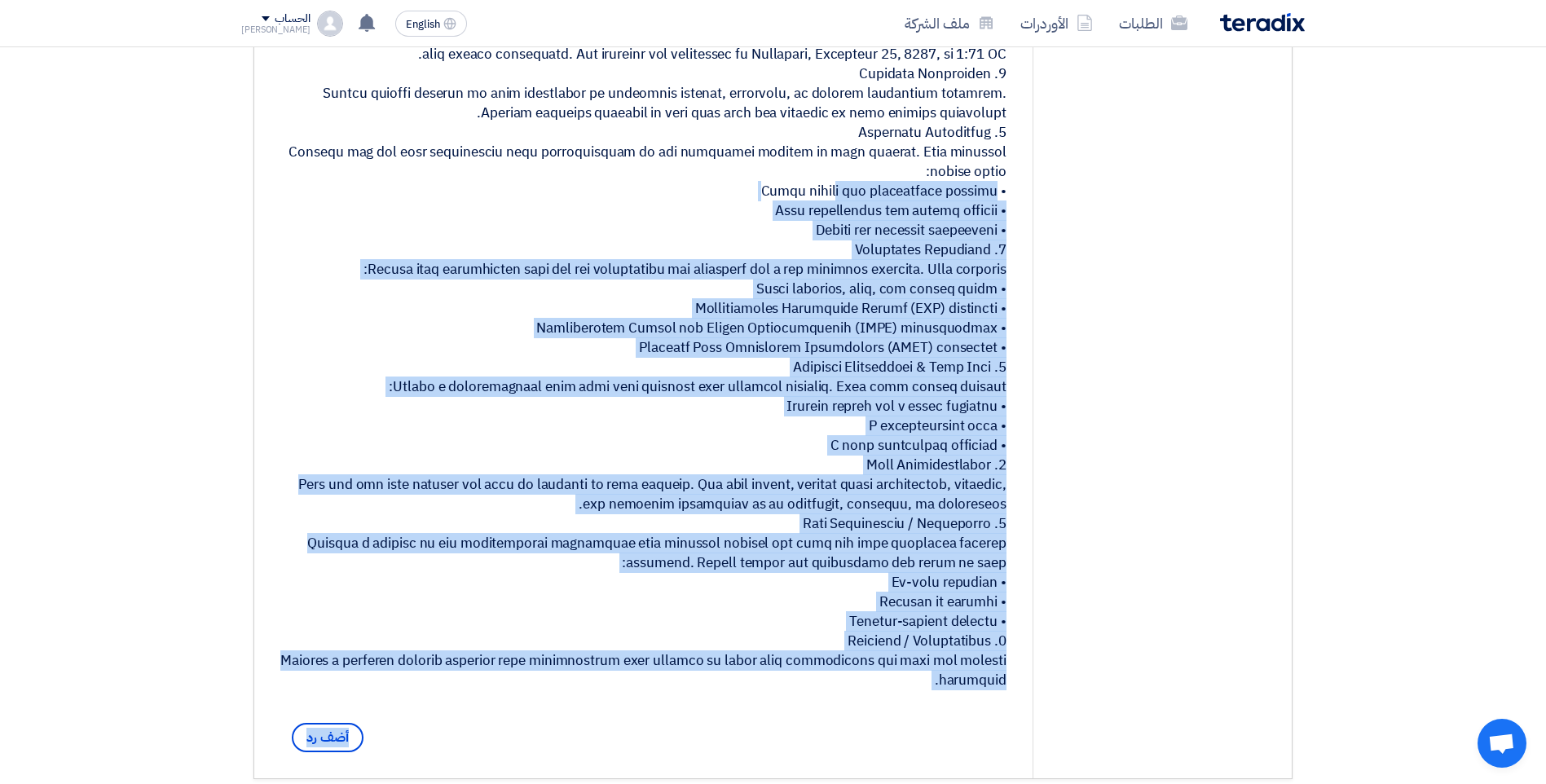
scroll to position [81, 0]
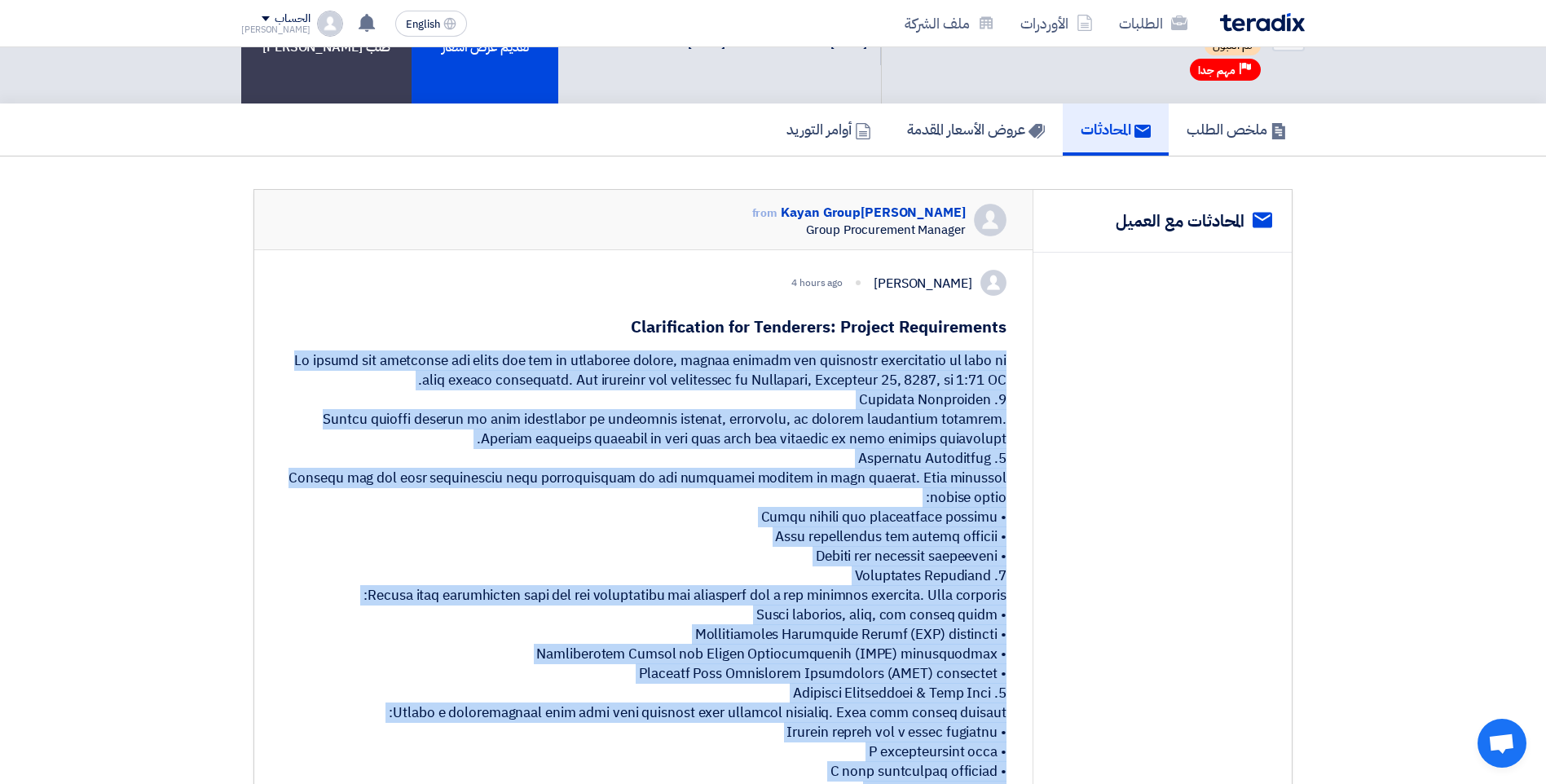
drag, startPoint x: 694, startPoint y: 211, endPoint x: 747, endPoint y: 349, distance: 147.8
copy app-shell "Lo ipsumd sit ametconse adi elits doe tem in utlaboree dolore, magnaa enimadm v…"
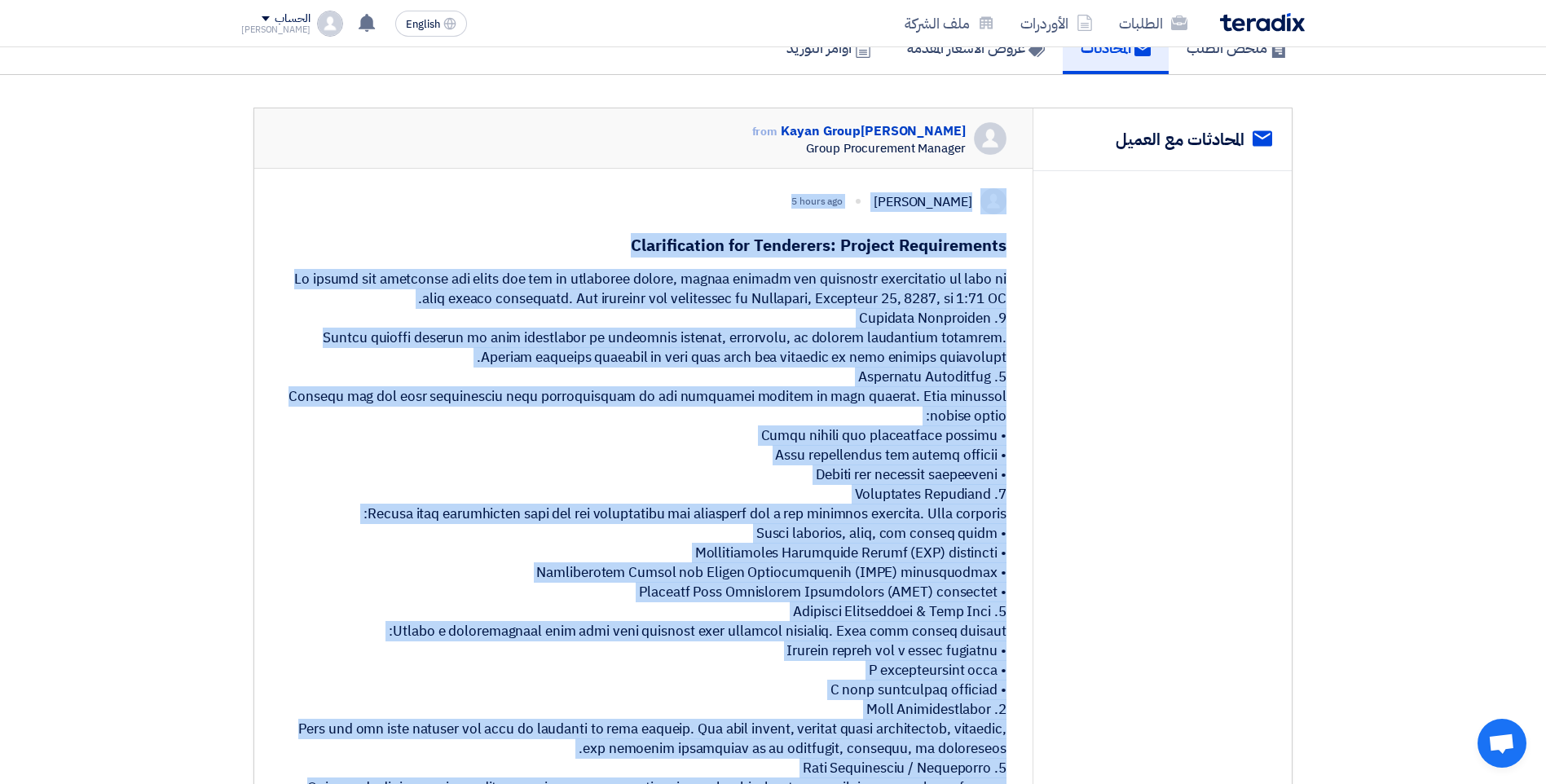
scroll to position [245, 0]
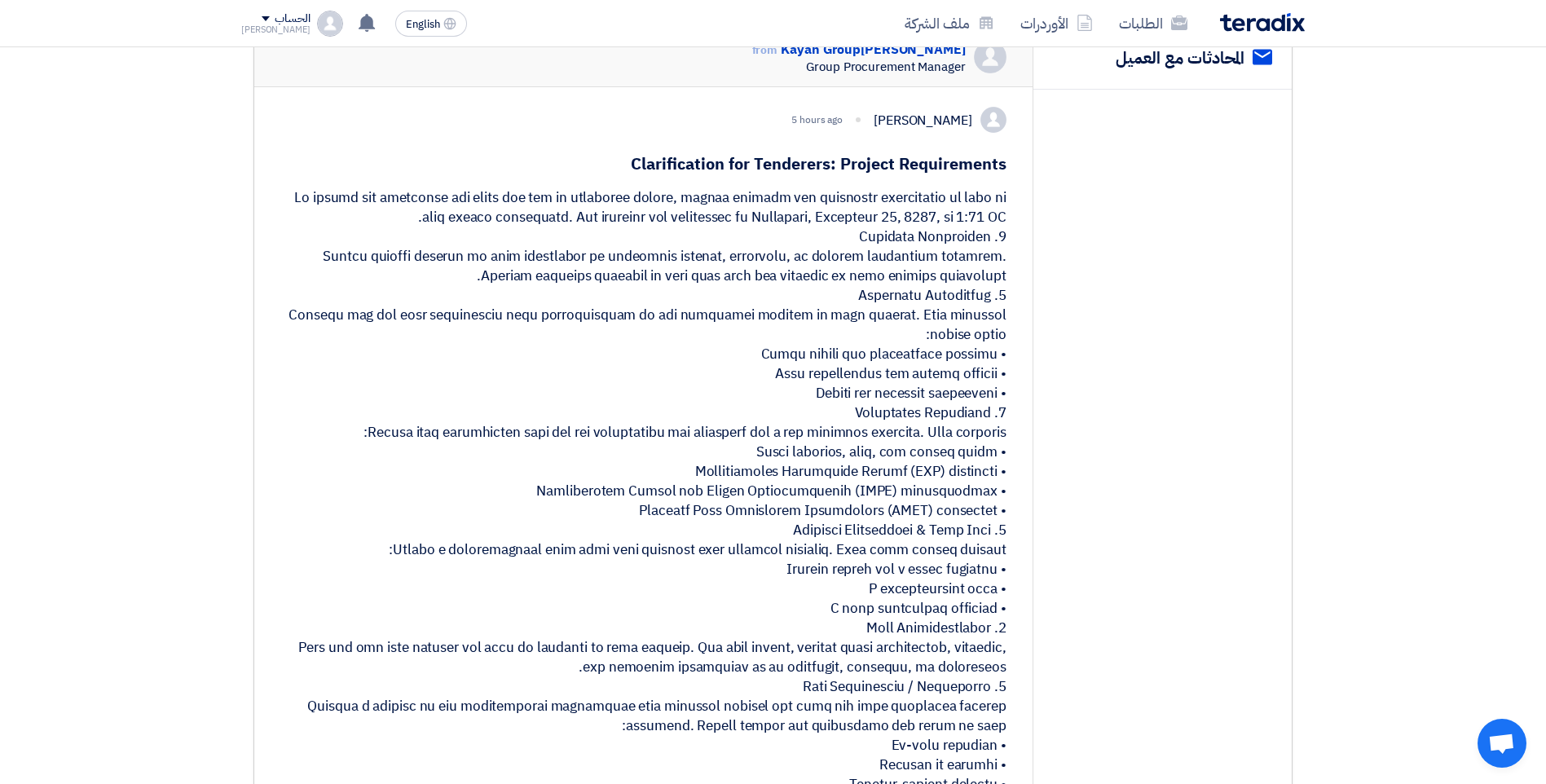
click at [922, 317] on div at bounding box center [644, 520] width 727 height 665
drag, startPoint x: 922, startPoint y: 317, endPoint x: 994, endPoint y: 345, distance: 77.3
click at [994, 345] on div at bounding box center [644, 520] width 727 height 665
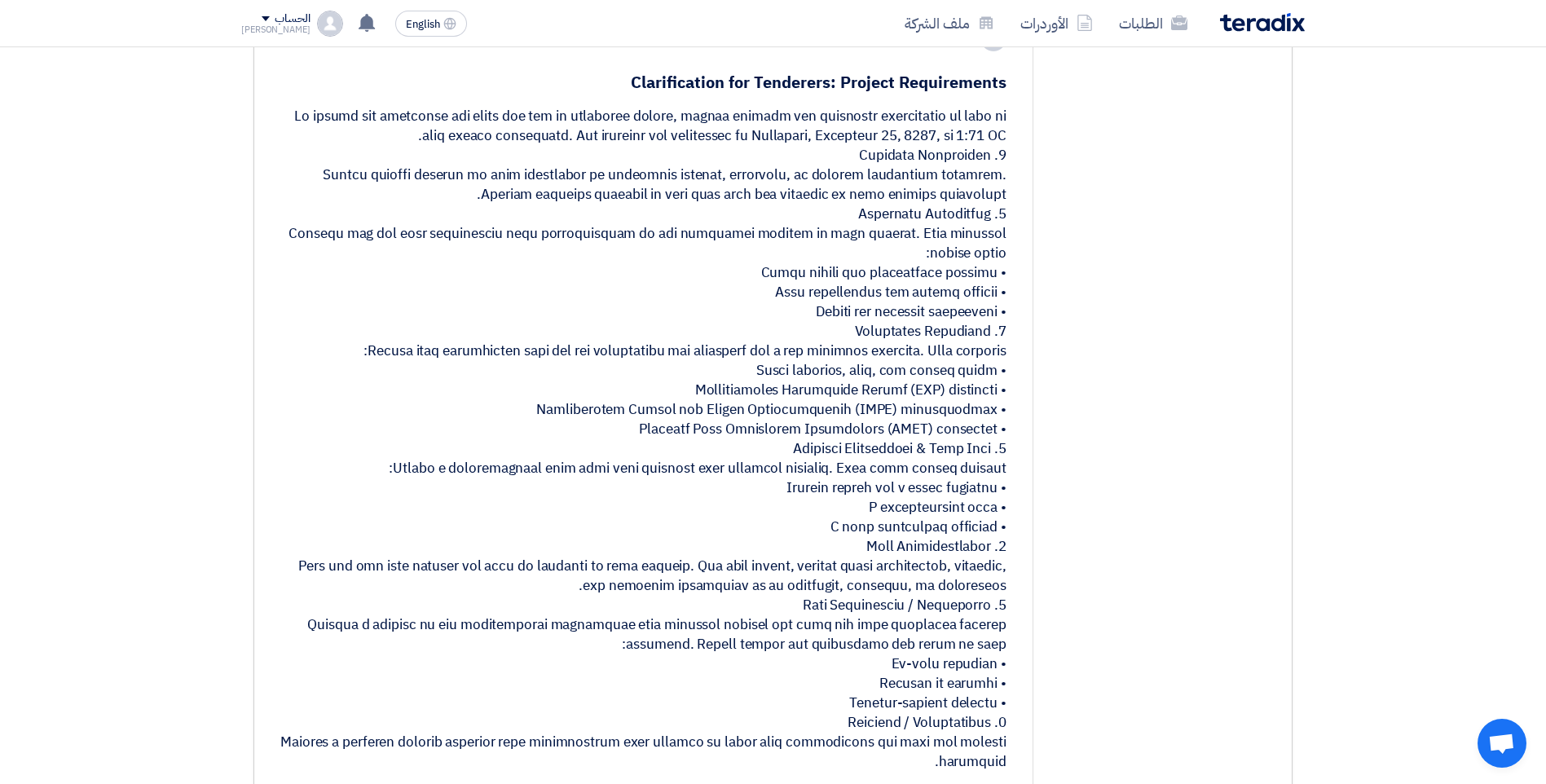
scroll to position [407, 0]
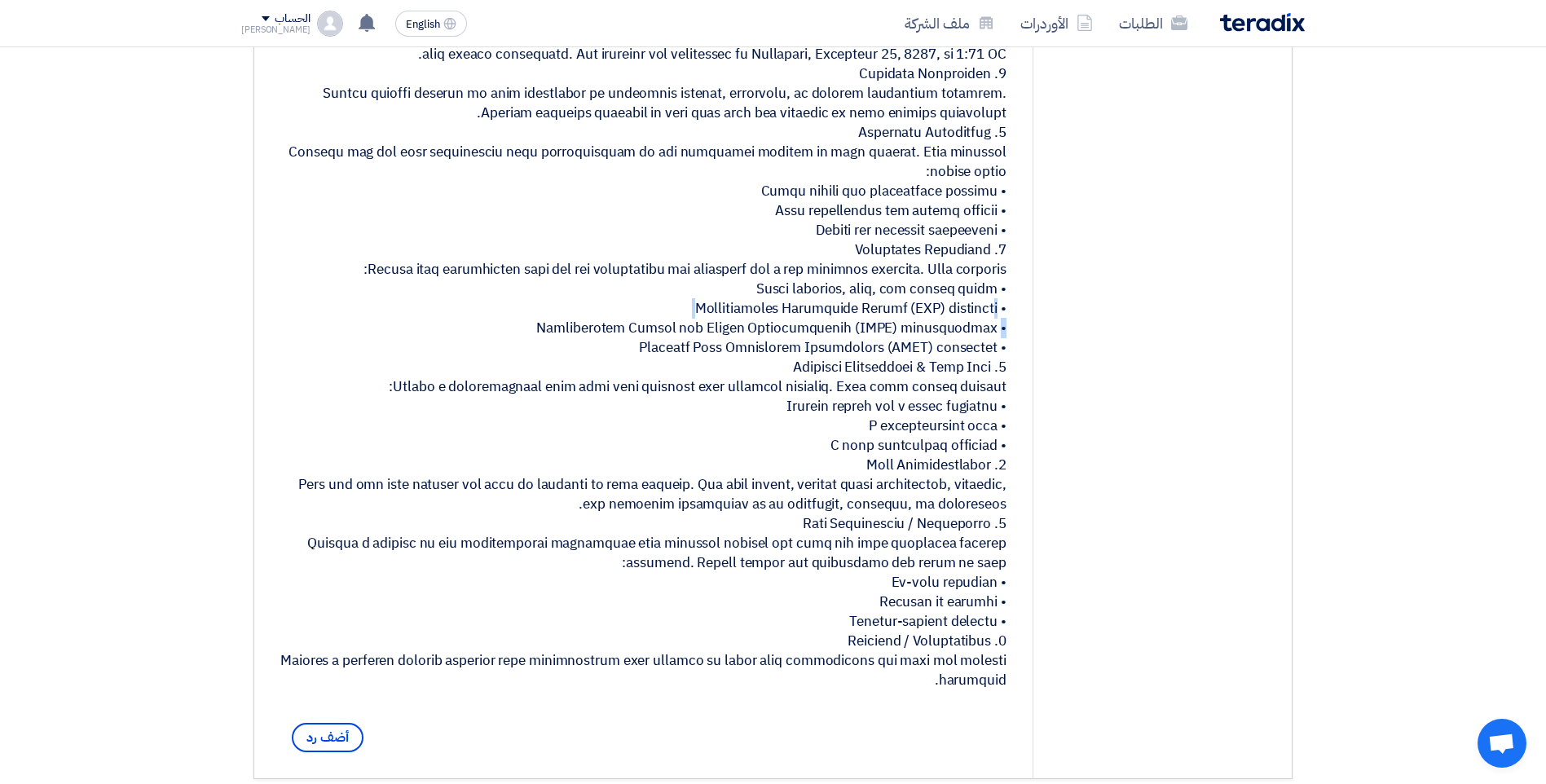
drag, startPoint x: 905, startPoint y: 331, endPoint x: 924, endPoint y: 333, distance: 19.1
click at [924, 333] on div at bounding box center [644, 358] width 727 height 665
drag, startPoint x: 924, startPoint y: 333, endPoint x: 912, endPoint y: 334, distance: 12.0
click at [912, 334] on div at bounding box center [644, 358] width 727 height 665
drag, startPoint x: 902, startPoint y: 330, endPoint x: 923, endPoint y: 333, distance: 21.2
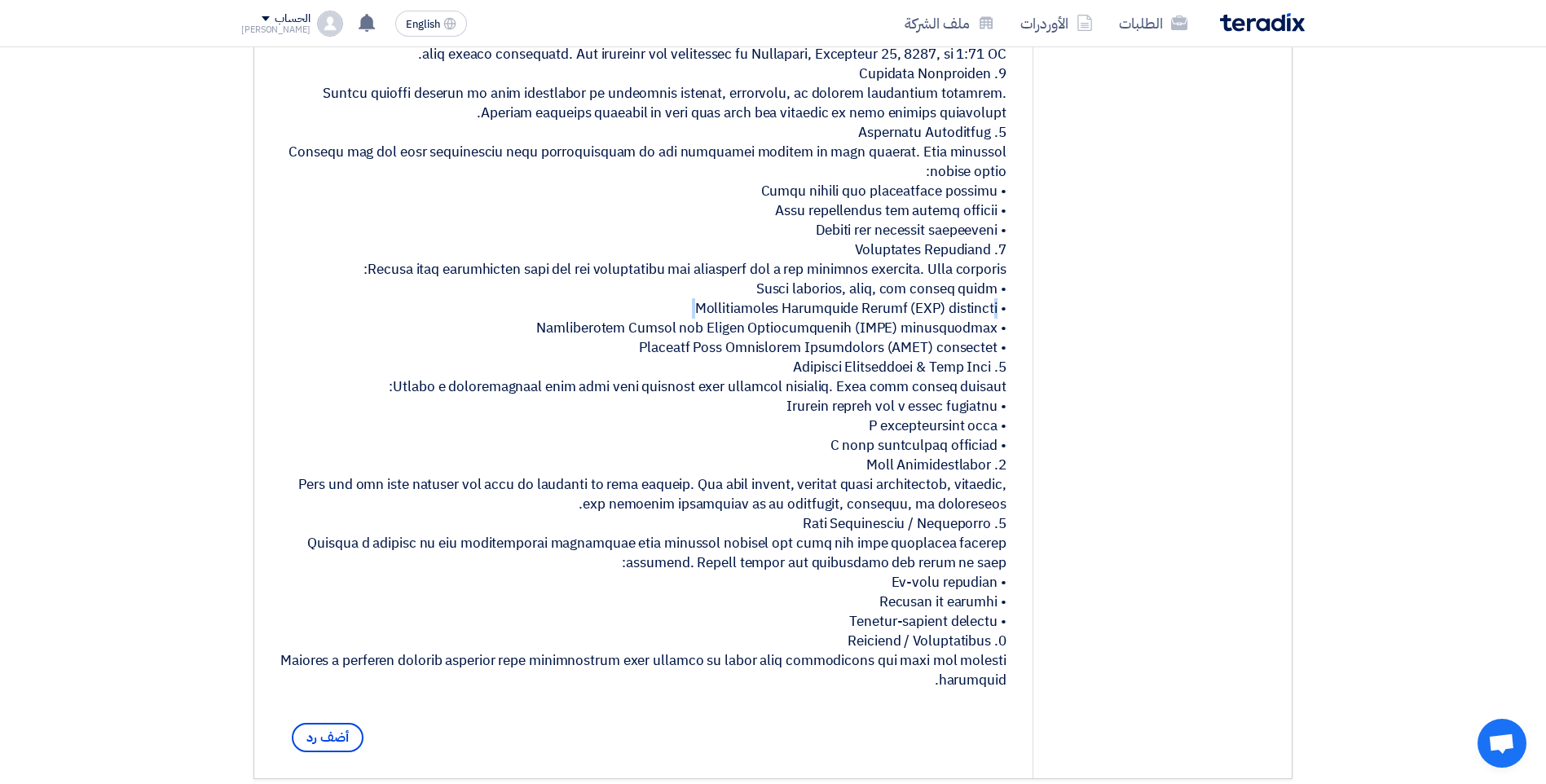
click at [923, 333] on div at bounding box center [644, 358] width 727 height 665
drag, startPoint x: 923, startPoint y: 333, endPoint x: 907, endPoint y: 343, distance: 18.9
click at [907, 343] on div at bounding box center [644, 358] width 727 height 665
drag, startPoint x: 907, startPoint y: 343, endPoint x: 960, endPoint y: 407, distance: 83.1
click at [958, 407] on div at bounding box center [644, 358] width 727 height 665
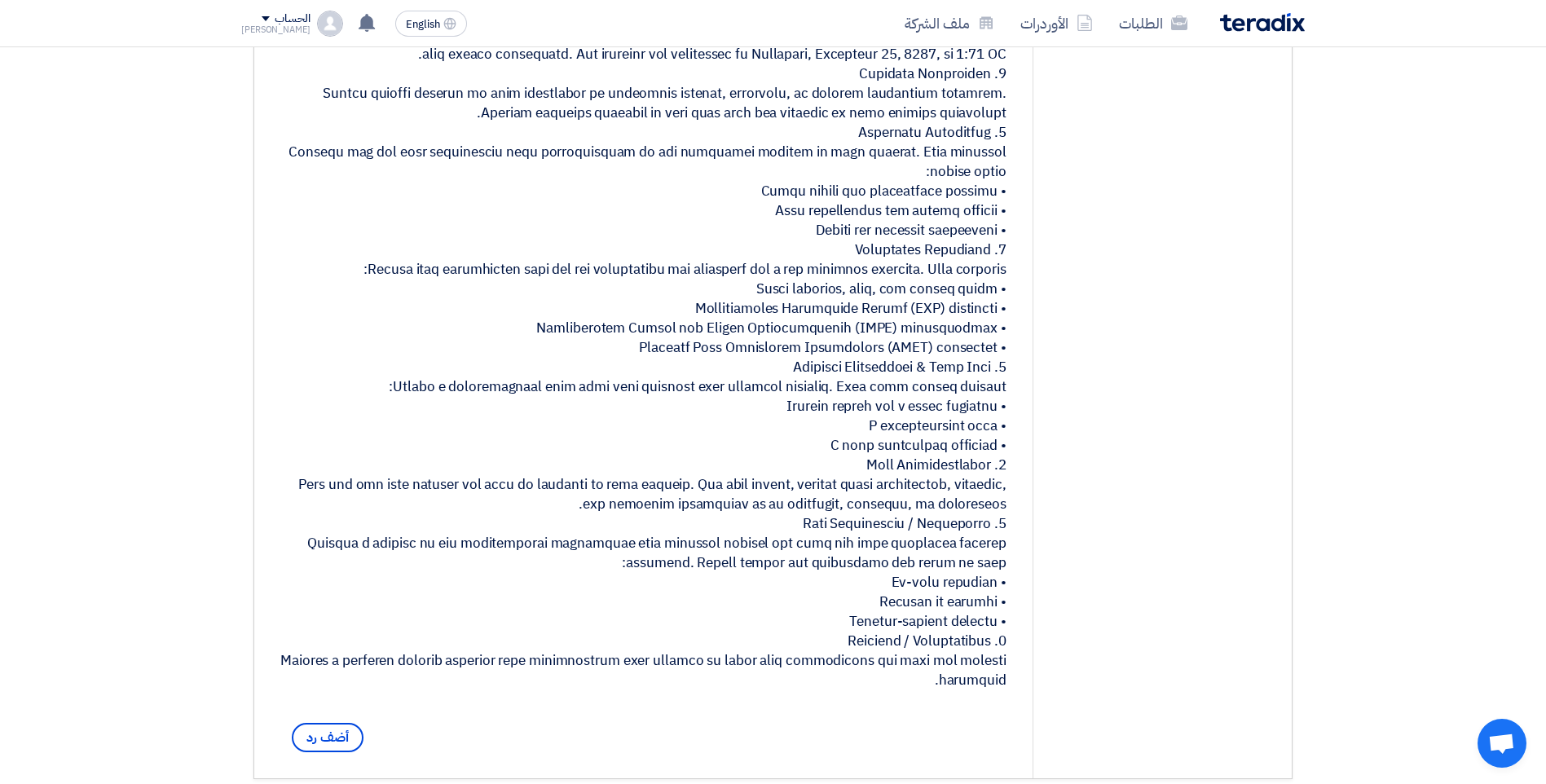
click at [907, 396] on div at bounding box center [644, 358] width 727 height 665
drag, startPoint x: 907, startPoint y: 396, endPoint x: 887, endPoint y: 469, distance: 75.7
click at [887, 469] on div at bounding box center [644, 358] width 727 height 665
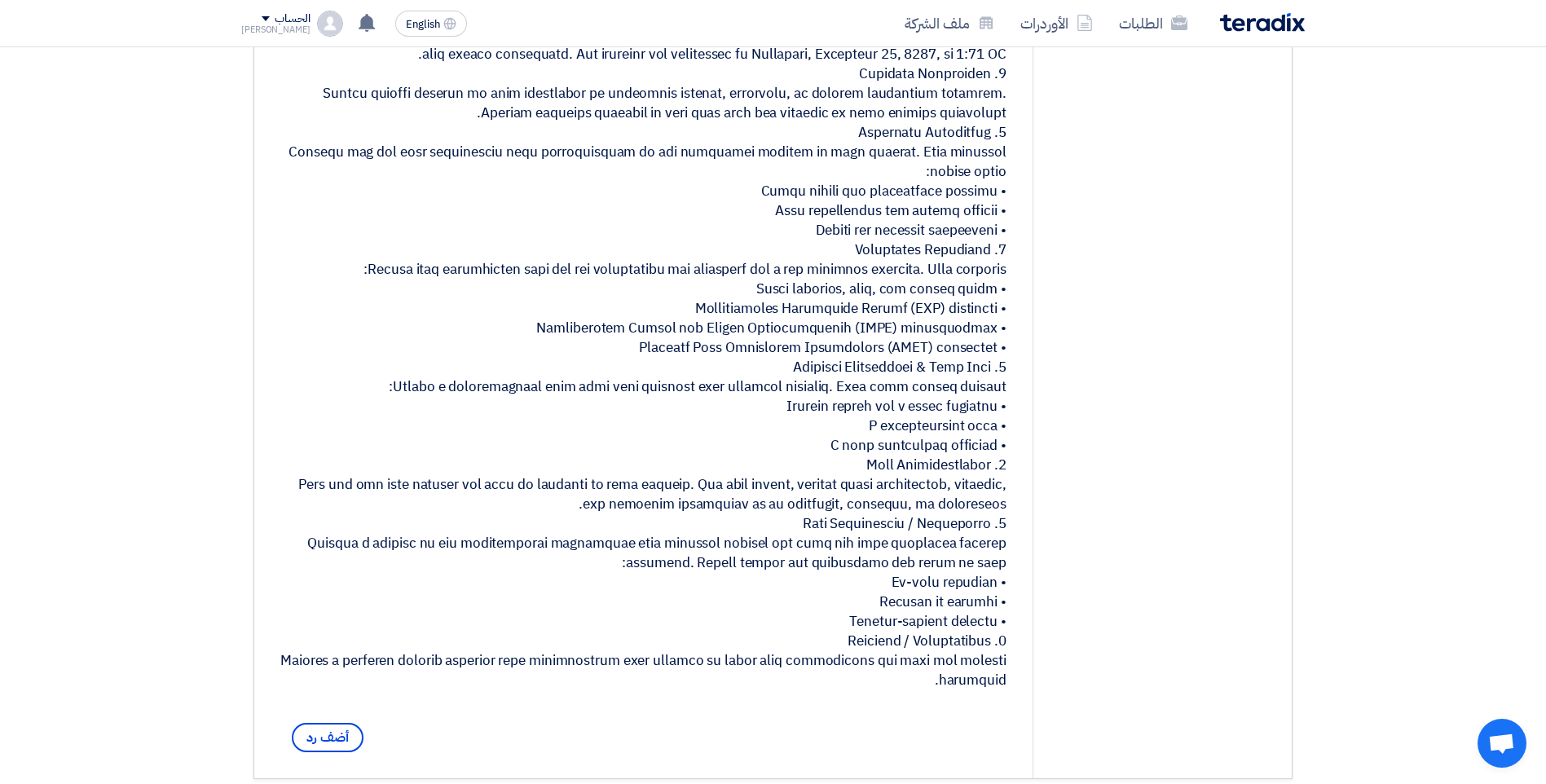
click at [910, 435] on div at bounding box center [644, 358] width 727 height 665
drag, startPoint x: 910, startPoint y: 435, endPoint x: 917, endPoint y: 460, distance: 26.0
click at [917, 460] on div at bounding box center [644, 358] width 727 height 665
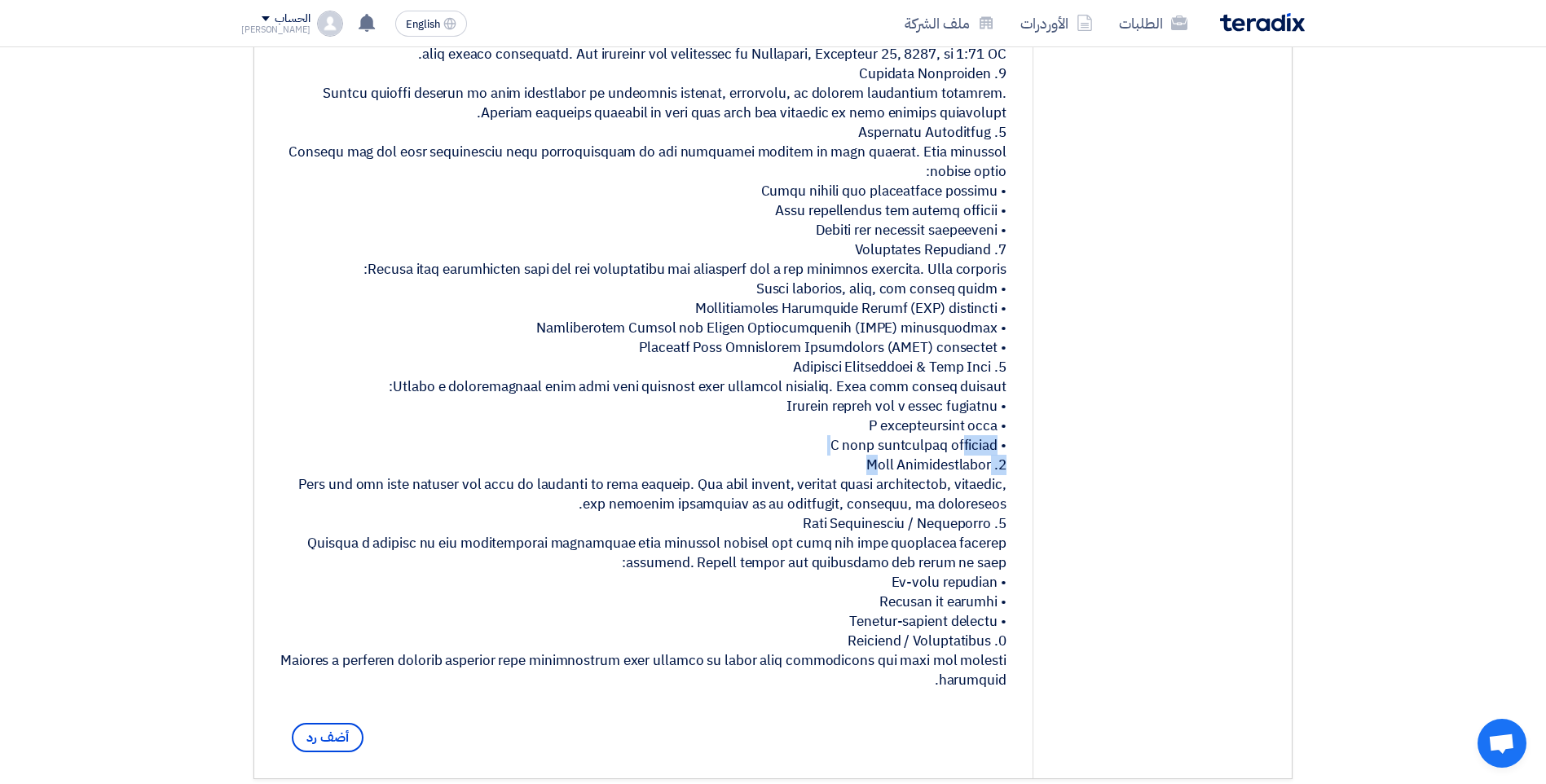
click at [917, 460] on div at bounding box center [644, 358] width 727 height 665
drag, startPoint x: 917, startPoint y: 460, endPoint x: 920, endPoint y: 482, distance: 22.2
click at [920, 482] on div at bounding box center [644, 358] width 727 height 665
click at [929, 411] on div at bounding box center [644, 358] width 727 height 665
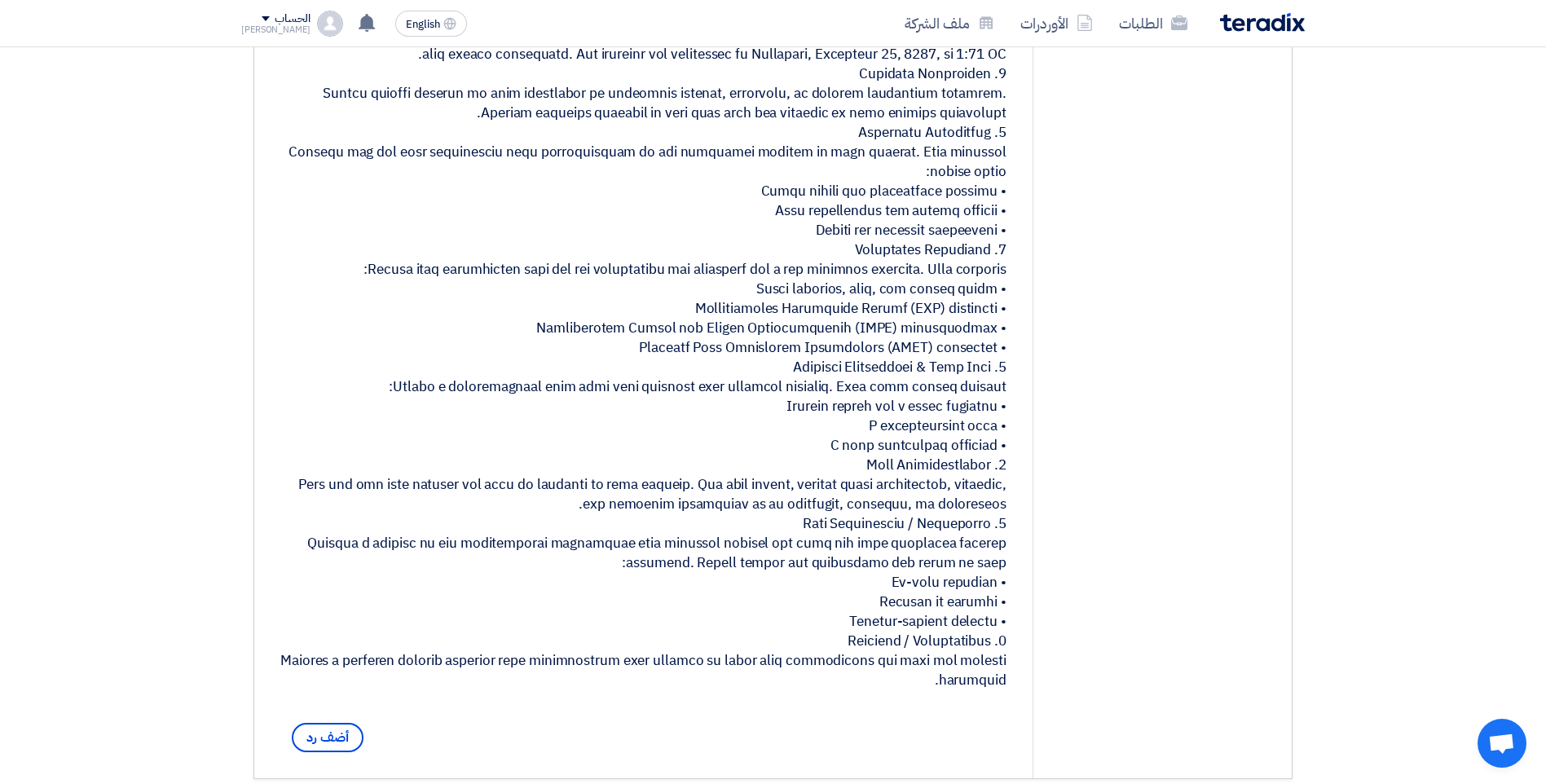
click at [929, 411] on div at bounding box center [644, 358] width 727 height 665
drag, startPoint x: 929, startPoint y: 411, endPoint x: 971, endPoint y: 485, distance: 85.1
click at [971, 485] on div at bounding box center [644, 358] width 727 height 665
click at [937, 446] on div at bounding box center [644, 358] width 727 height 665
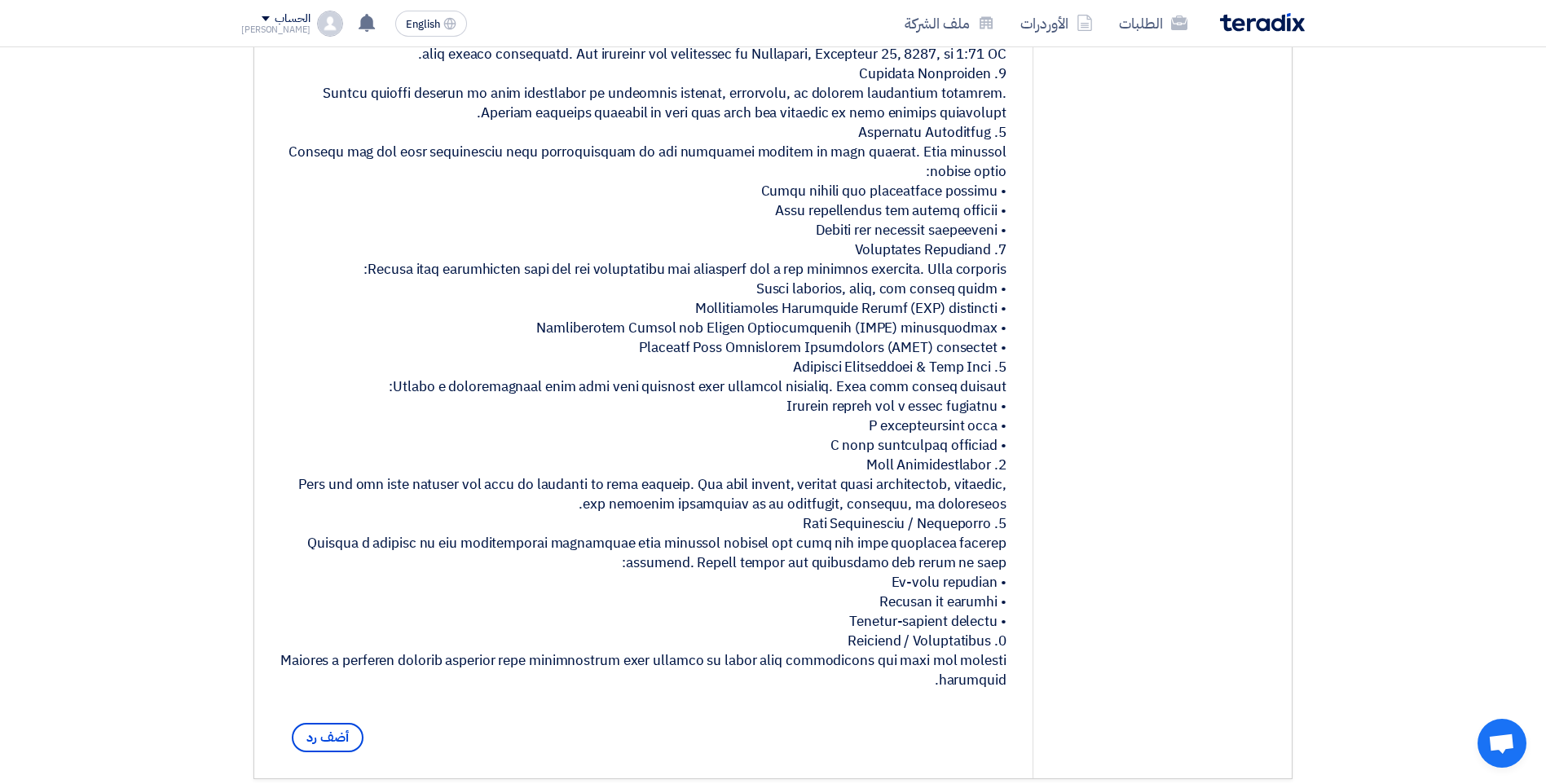
scroll to position [163, 0]
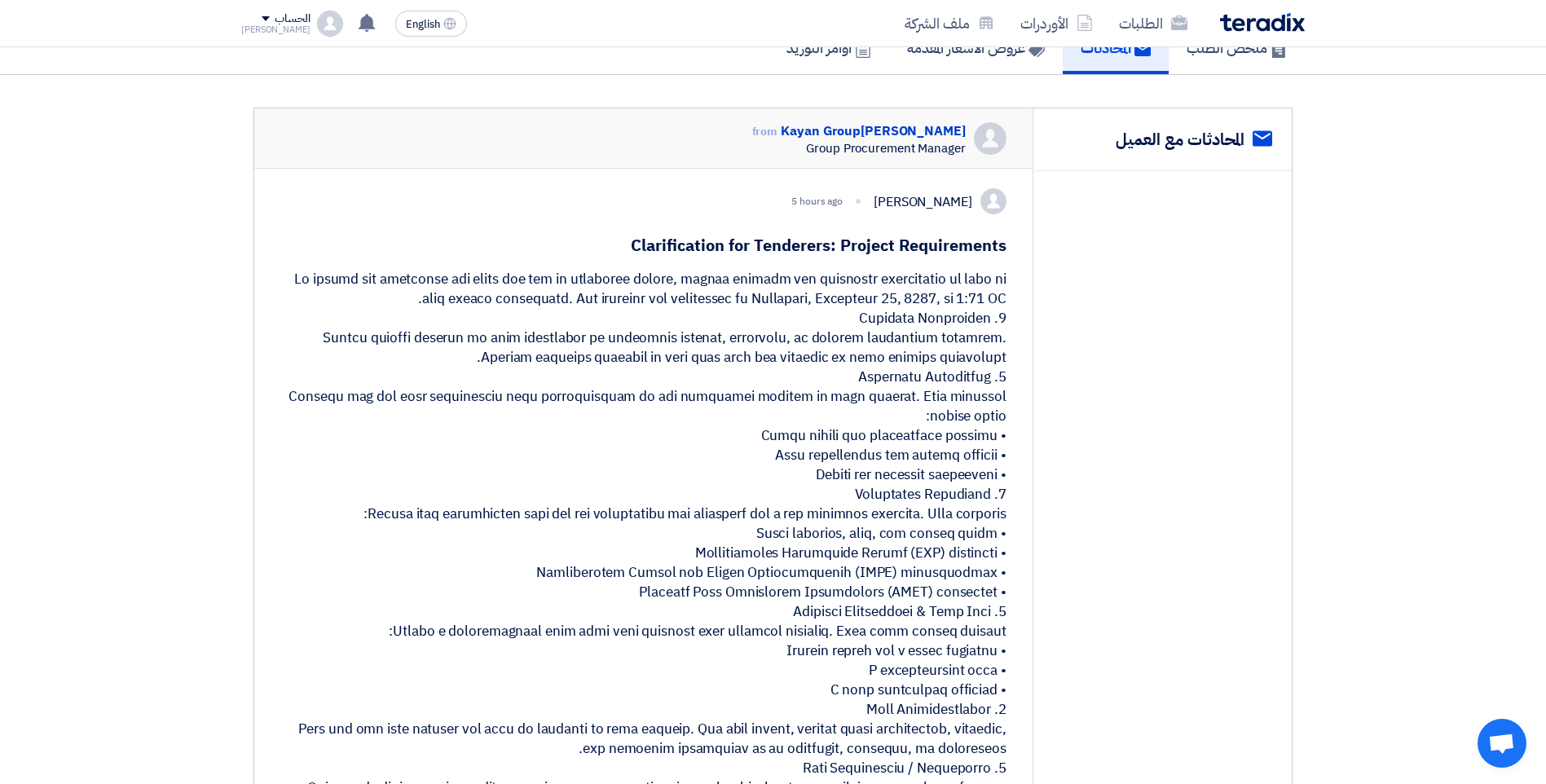
click at [1007, 315] on div "[PERSON_NAME] 5 hours ago Clarification for Tenderers: Project Requirements أضف…" at bounding box center [644, 596] width 779 height 854
click at [989, 398] on div at bounding box center [644, 603] width 727 height 665
click at [988, 397] on div at bounding box center [644, 603] width 727 height 665
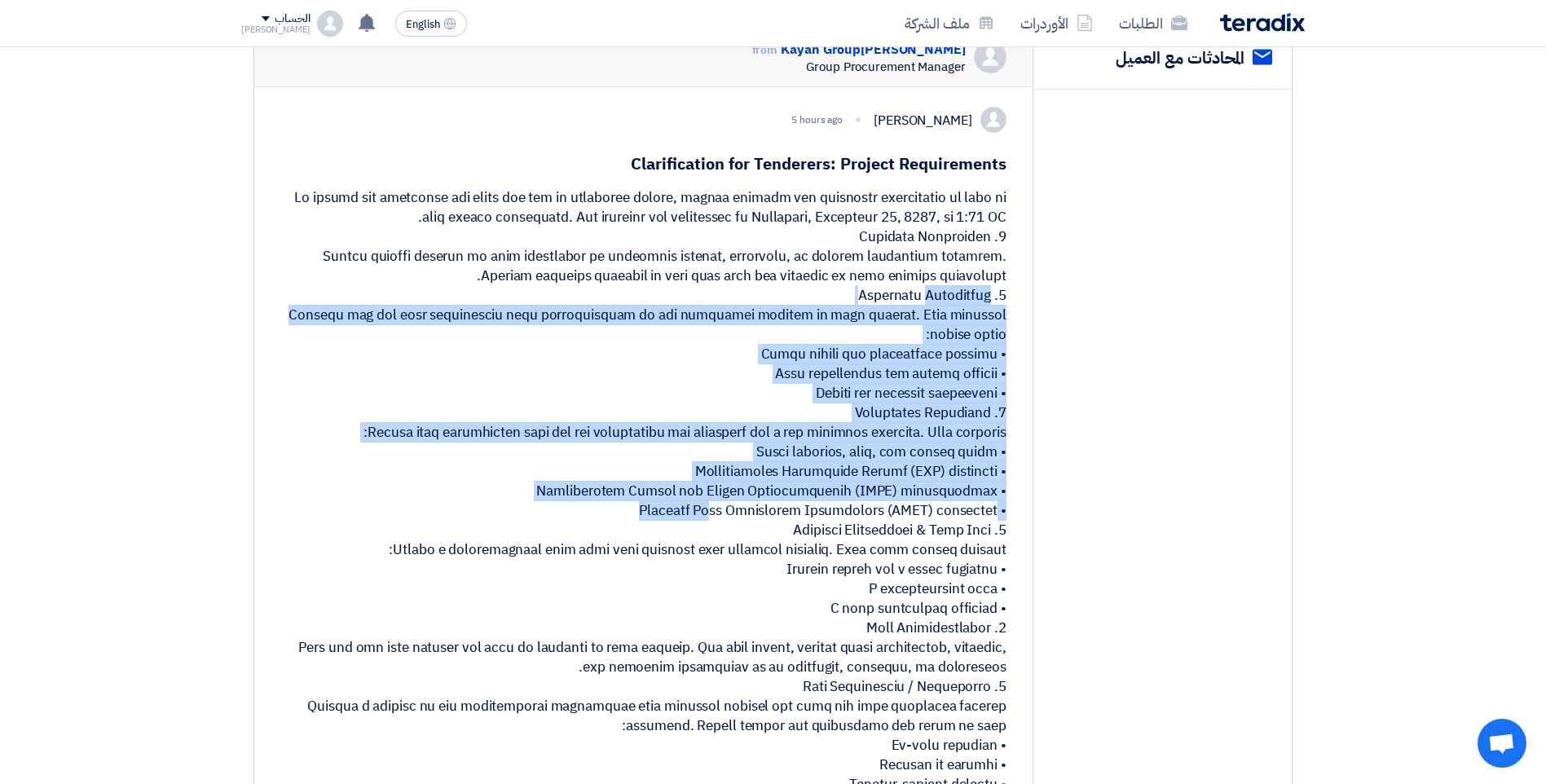
scroll to position [326, 0]
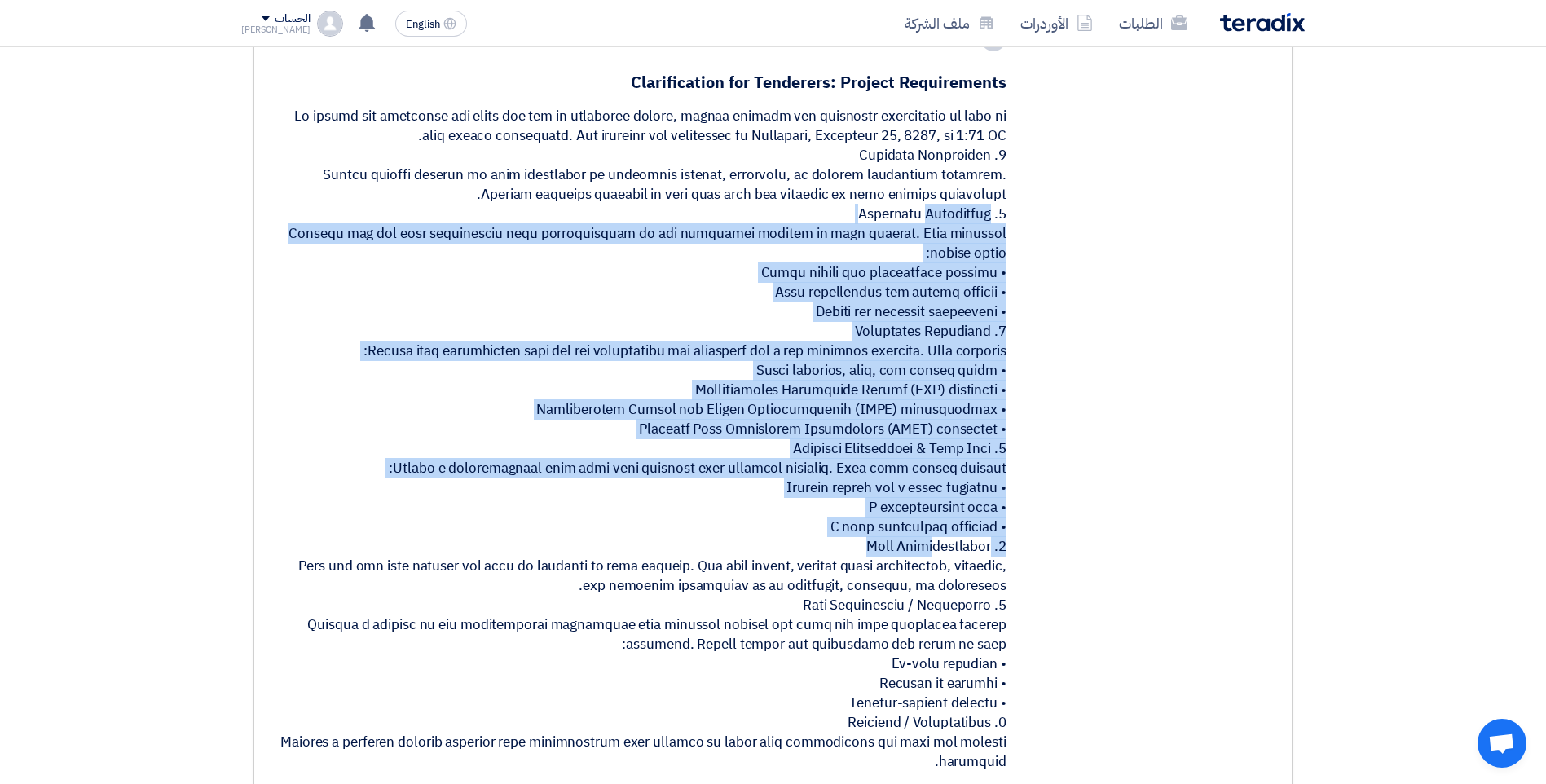
drag, startPoint x: 988, startPoint y: 397, endPoint x: 985, endPoint y: 545, distance: 148.0
click at [985, 545] on div at bounding box center [644, 439] width 727 height 665
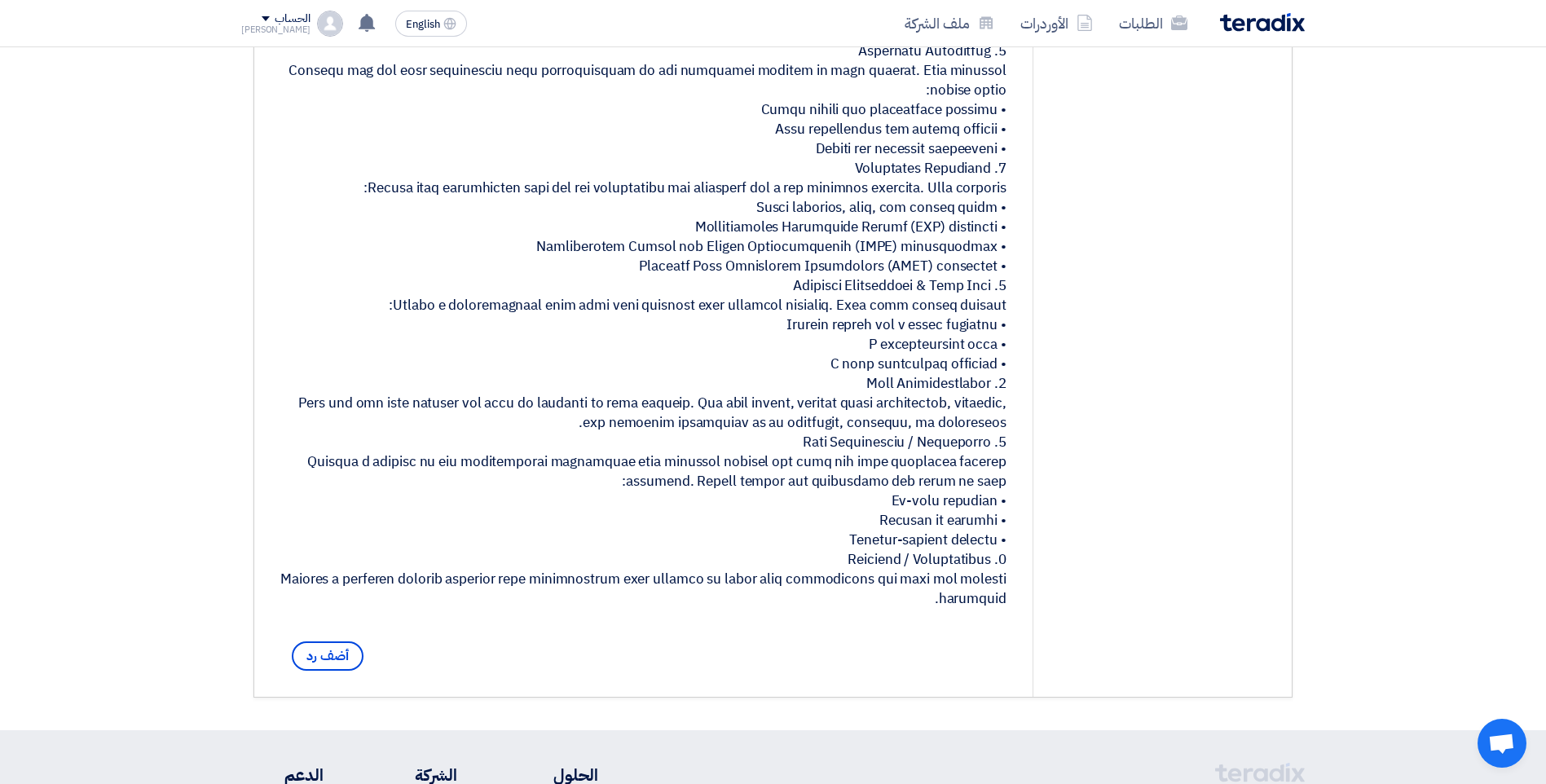
scroll to position [245, 0]
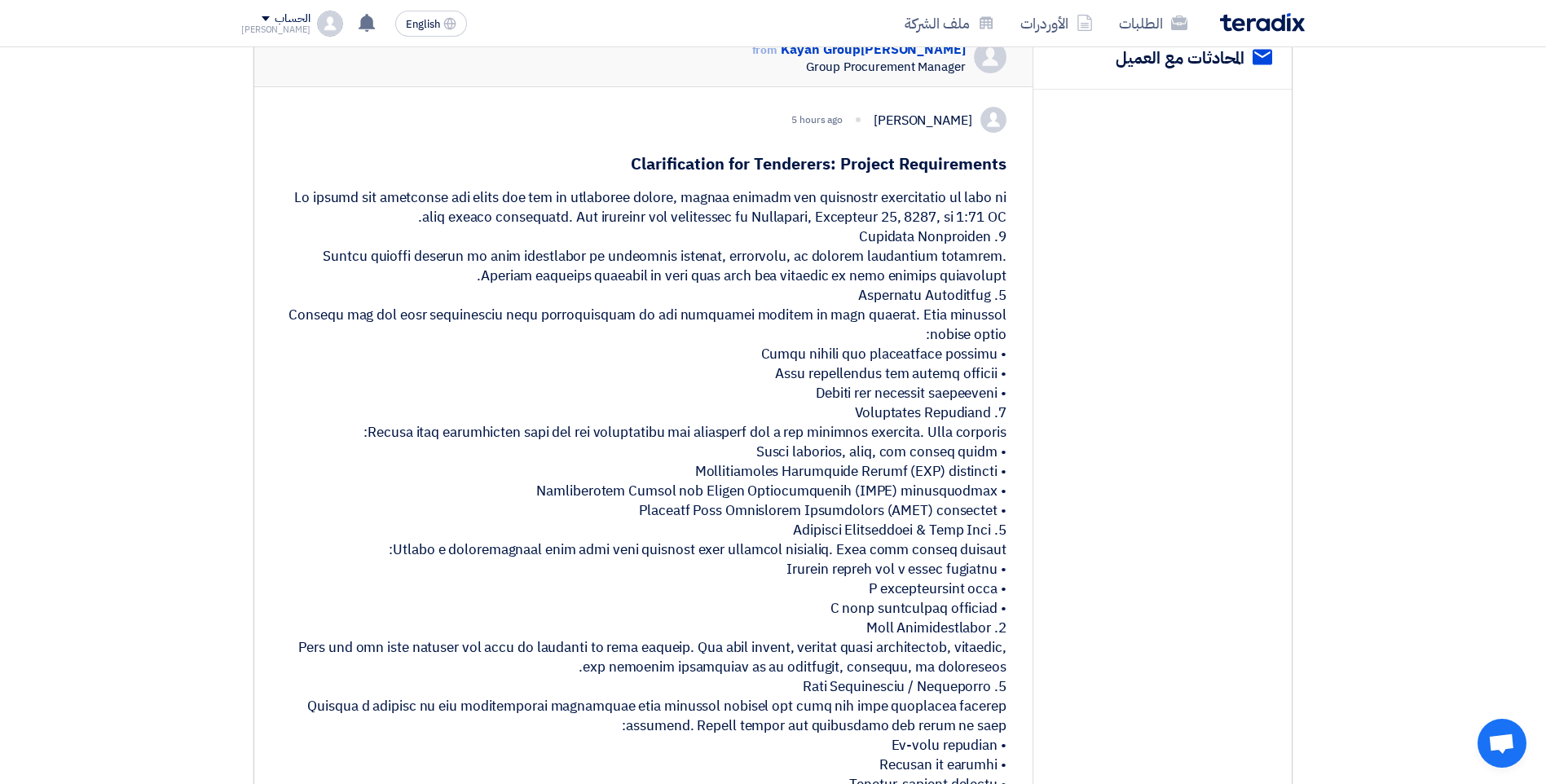
click at [963, 305] on div at bounding box center [644, 520] width 727 height 665
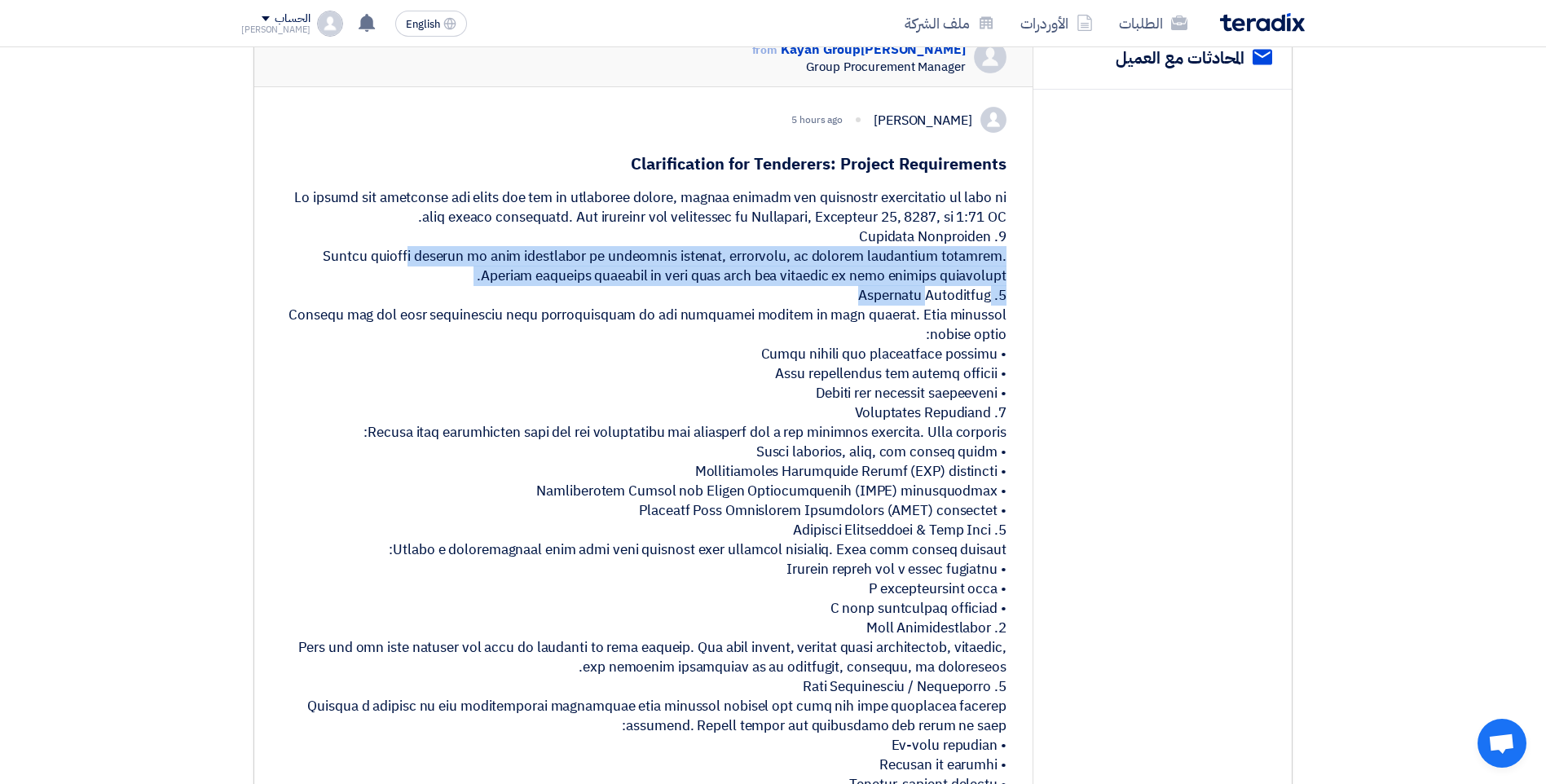
click at [963, 305] on div at bounding box center [644, 520] width 727 height 665
click at [961, 307] on div at bounding box center [644, 520] width 727 height 665
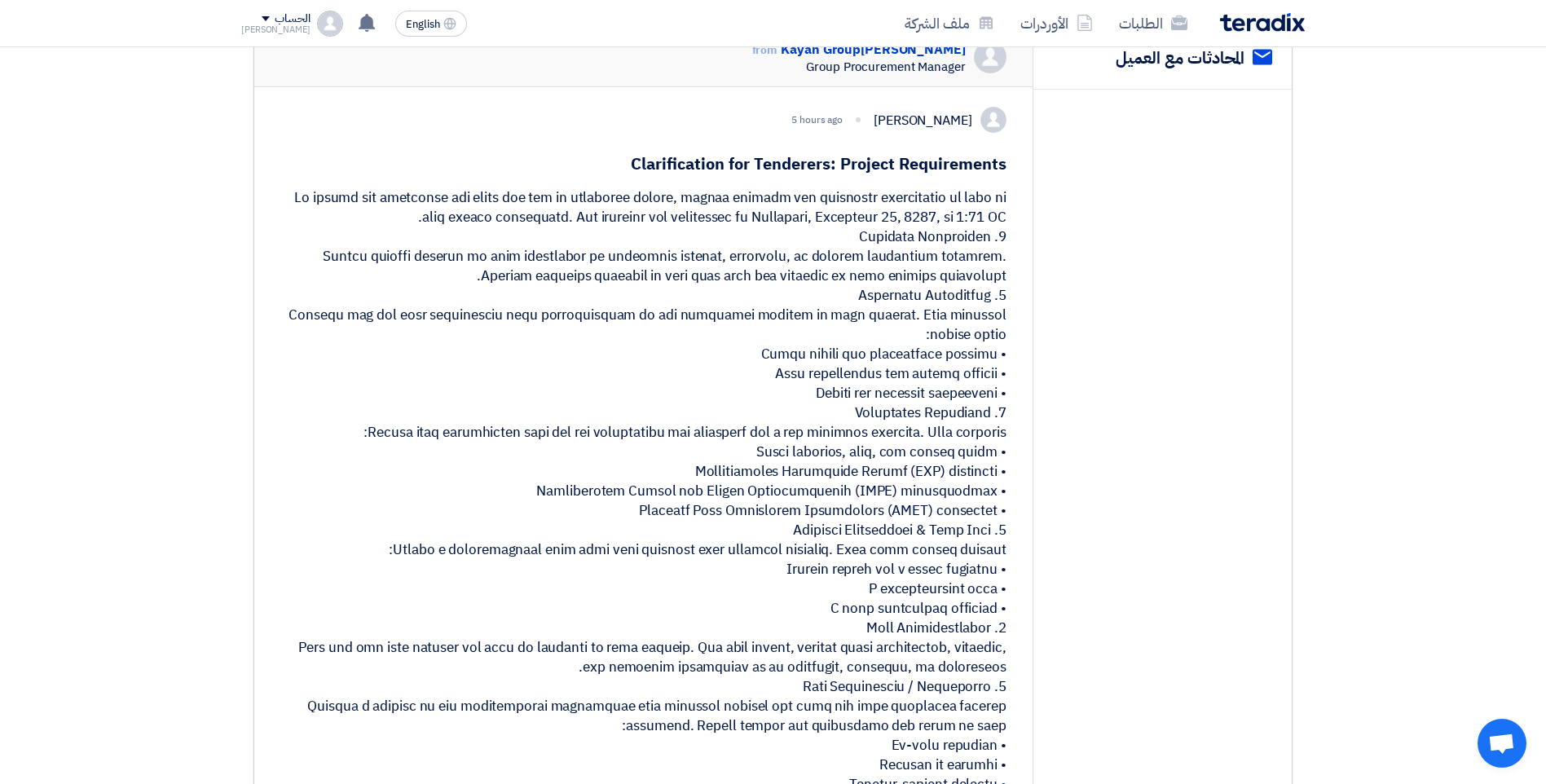
click at [961, 307] on div at bounding box center [644, 520] width 727 height 665
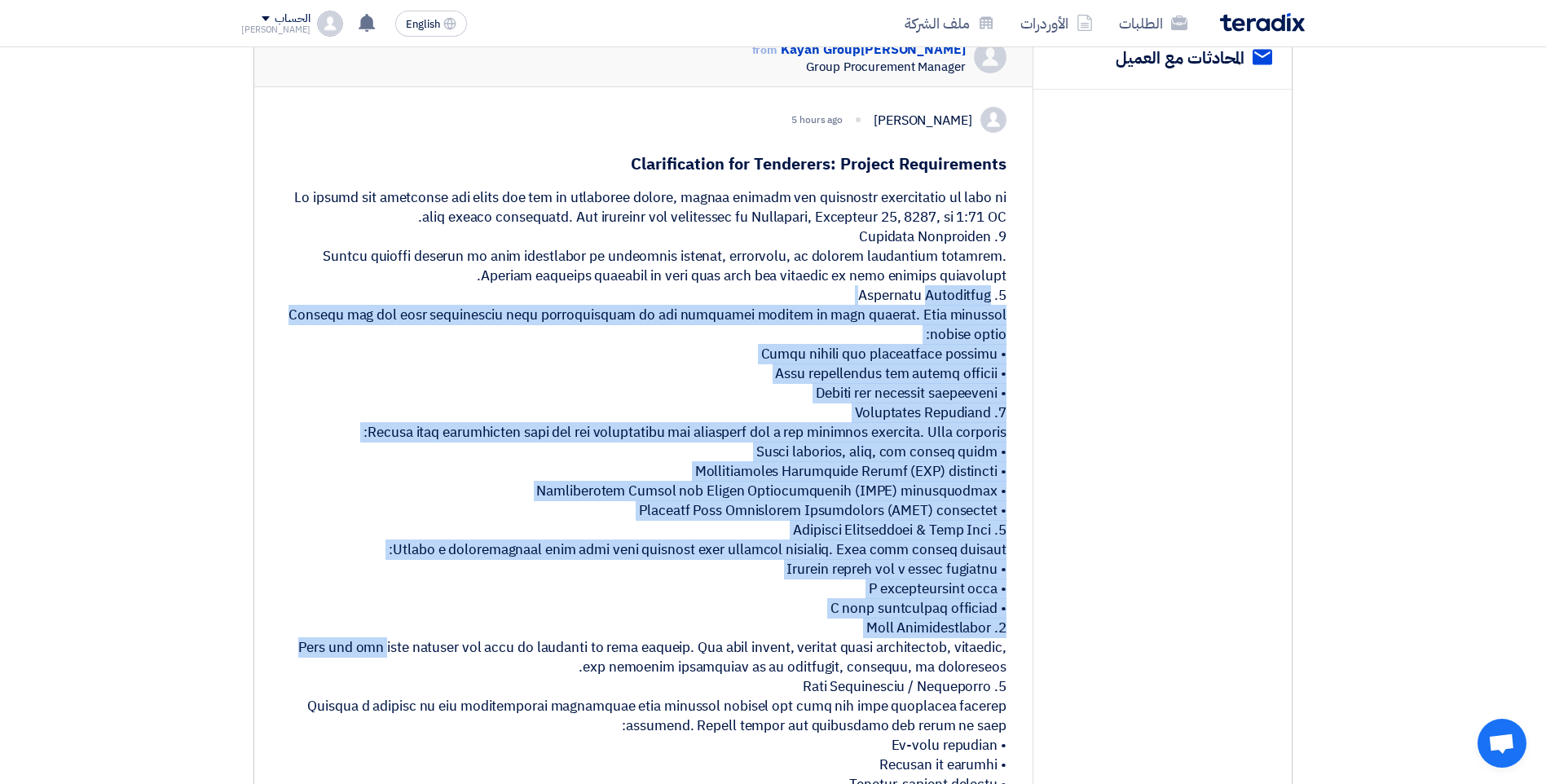
drag, startPoint x: 961, startPoint y: 307, endPoint x: 953, endPoint y: 649, distance: 342.1
click at [953, 649] on div at bounding box center [644, 520] width 727 height 665
copy div "2. Technical Capability Explain how you will demonstrate your understanding of …"
